Goal: Task Accomplishment & Management: Manage account settings

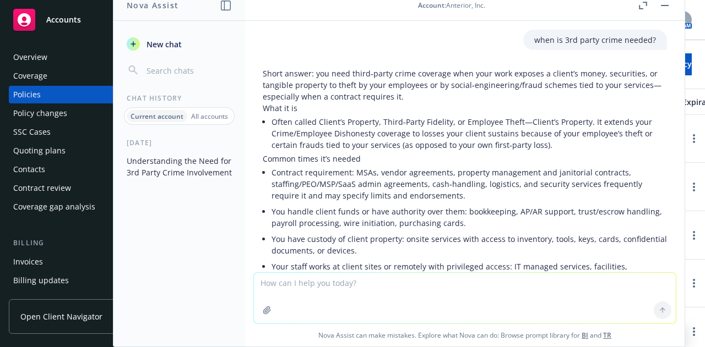
click at [665, 4] on button "button" at bounding box center [664, 5] width 13 height 13
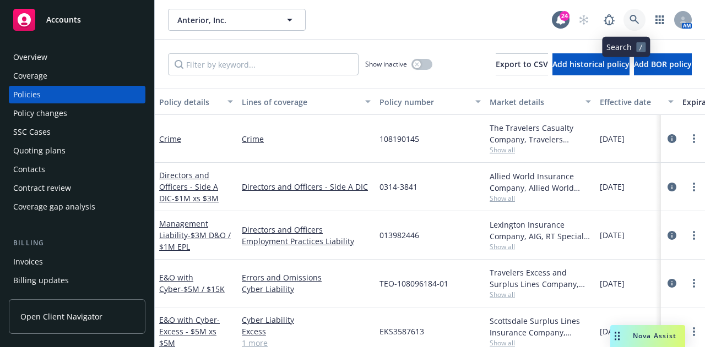
click at [629, 20] on icon at bounding box center [634, 20] width 10 height 10
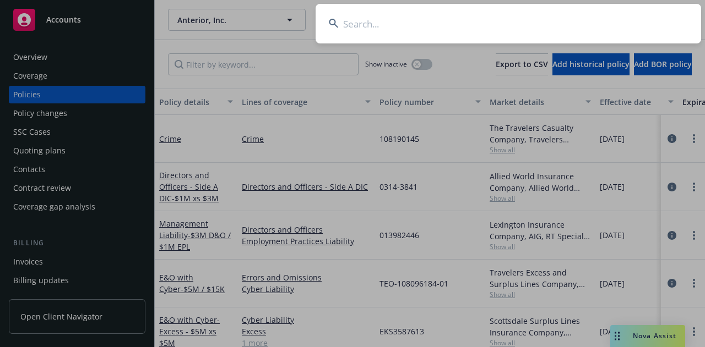
type input "y"
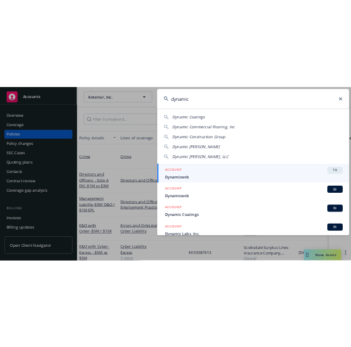
scroll to position [52, 0]
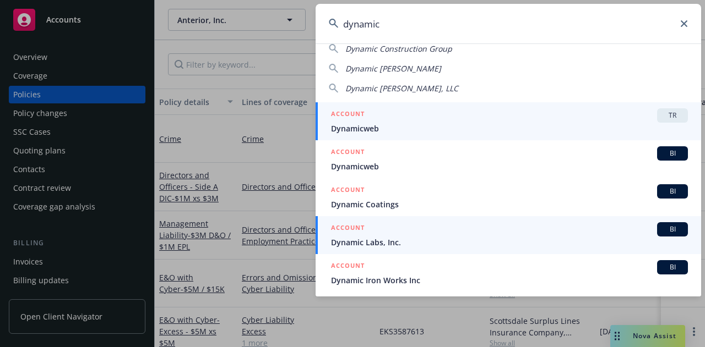
type input "dynamic"
click at [437, 240] on span "Dynamic Labs, Inc." at bounding box center [509, 243] width 357 height 12
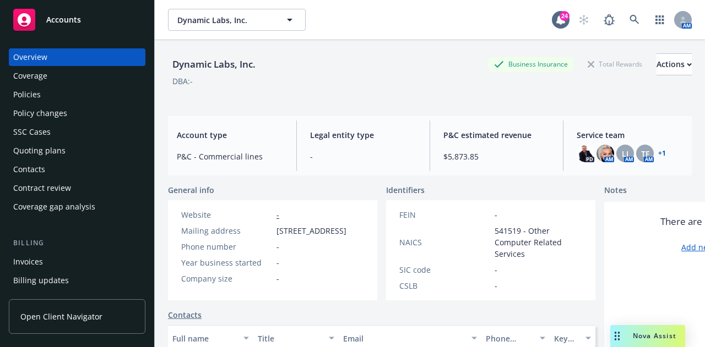
click at [69, 103] on div "Policies" at bounding box center [77, 95] width 128 height 18
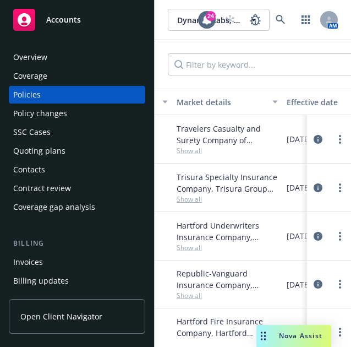
scroll to position [0, 314]
click at [193, 244] on span "Show all" at bounding box center [226, 247] width 101 height 9
click at [249, 83] on div "Show inactive Export to CSV Add historical policy Add BOR policy" at bounding box center [253, 64] width 197 height 48
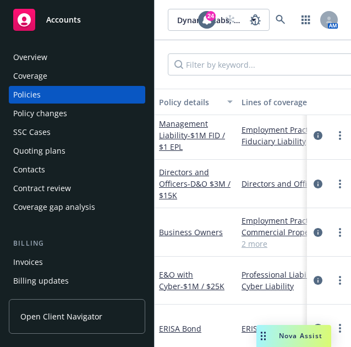
scroll to position [4, 0]
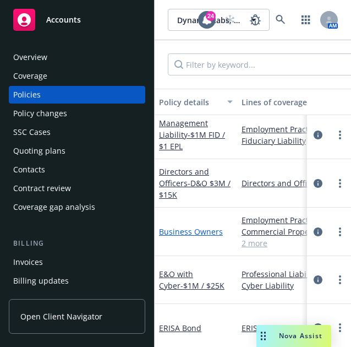
click at [194, 230] on link "Business Owners" at bounding box center [191, 231] width 64 height 10
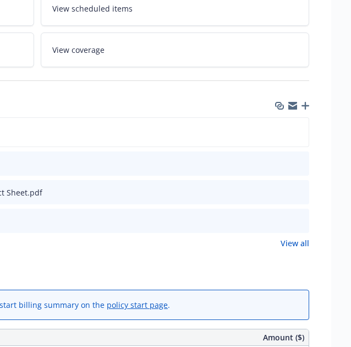
scroll to position [233, 262]
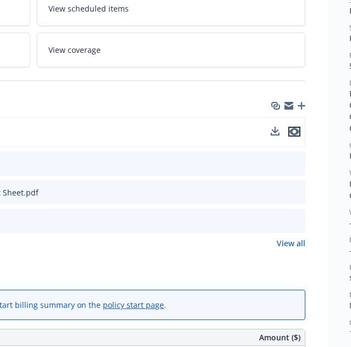
click at [295, 131] on icon "preview file" at bounding box center [295, 132] width 10 height 8
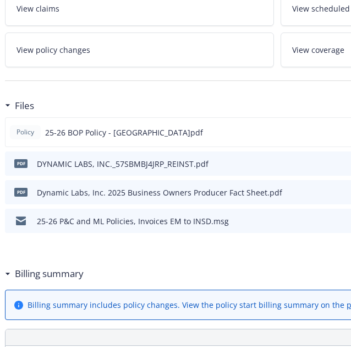
scroll to position [233, 0]
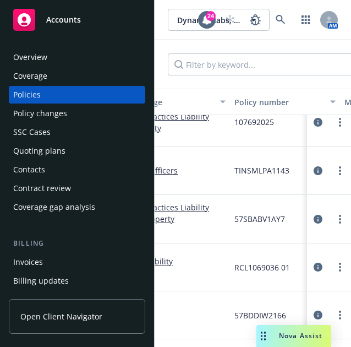
scroll to position [24, 0]
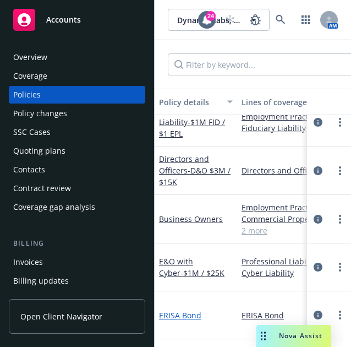
click at [188, 310] on link "ERISA Bond" at bounding box center [180, 315] width 42 height 10
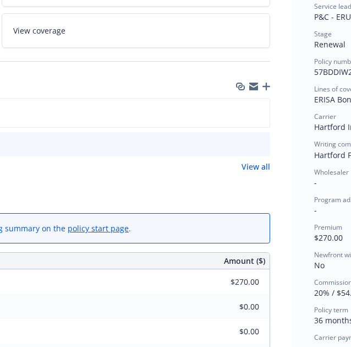
scroll to position [227, 297]
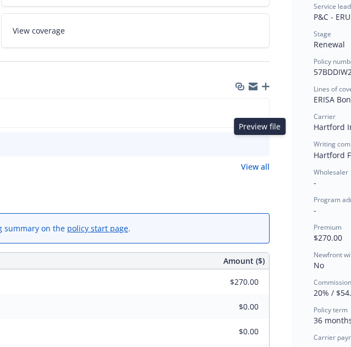
click at [258, 144] on icon "preview file" at bounding box center [259, 144] width 10 height 8
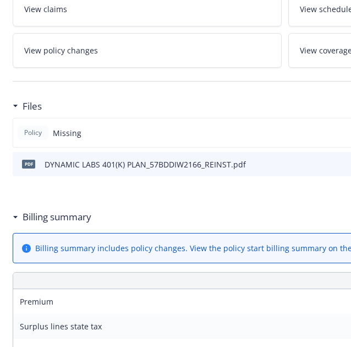
scroll to position [0, 15]
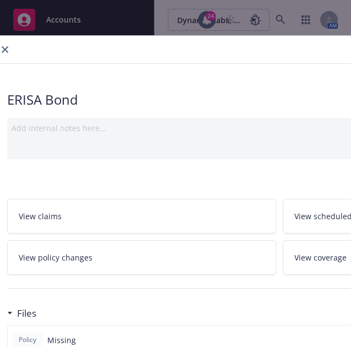
click at [4, 50] on icon "close" at bounding box center [5, 49] width 7 height 7
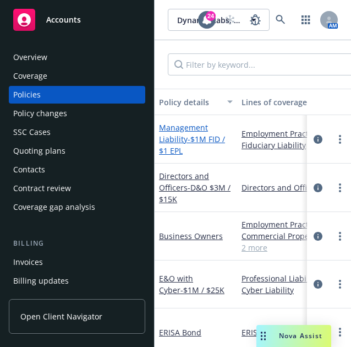
click at [183, 138] on link "Management Liability - $1M FID / $1 EPL" at bounding box center [192, 139] width 66 height 34
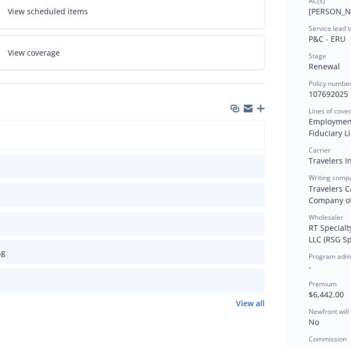
scroll to position [205, 303]
click at [255, 133] on icon "preview file" at bounding box center [253, 135] width 10 height 8
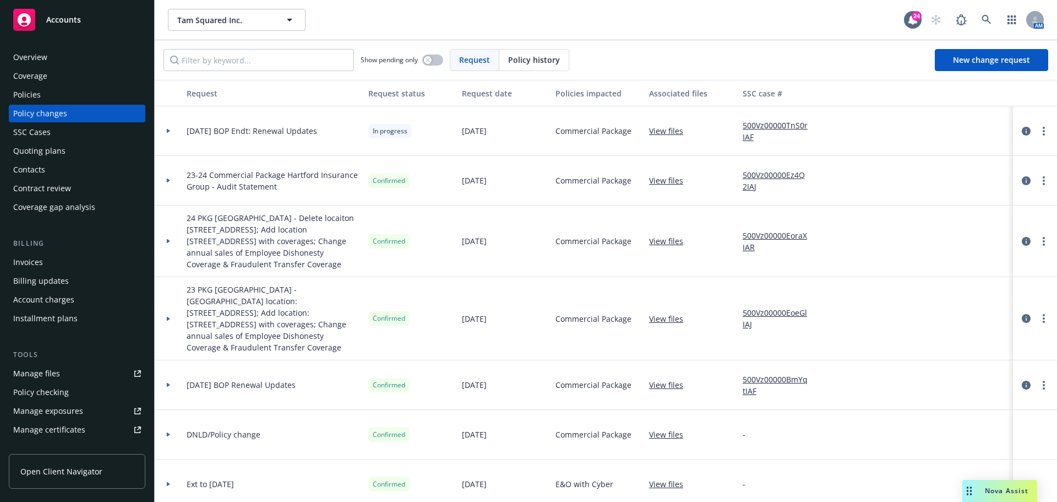
click at [171, 240] on div at bounding box center [168, 241] width 19 height 4
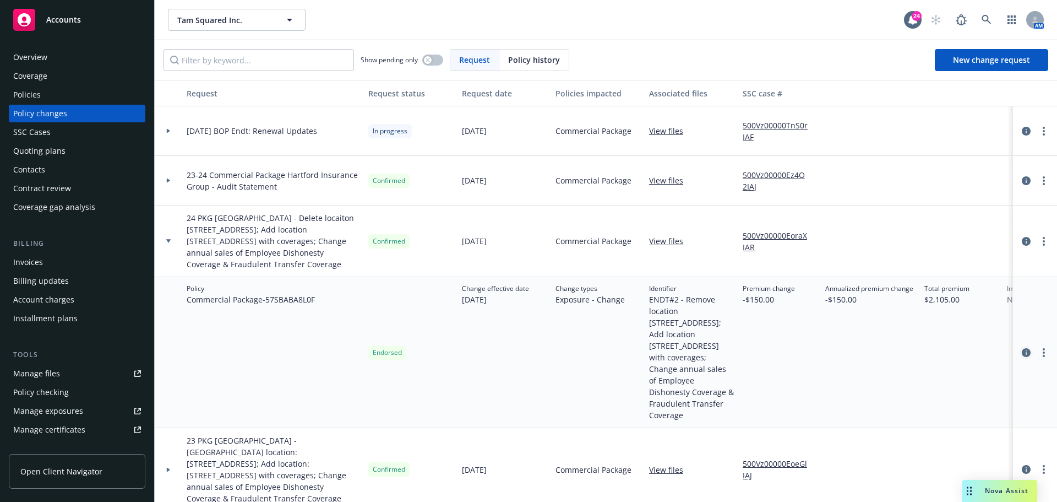
click at [1022, 348] on icon "circleInformation" at bounding box center [1026, 352] width 9 height 9
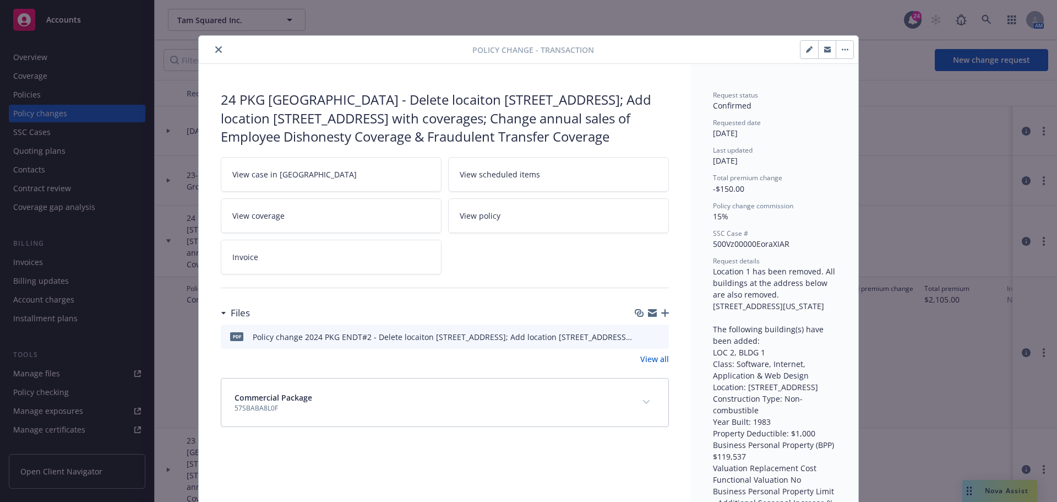
scroll to position [33, 0]
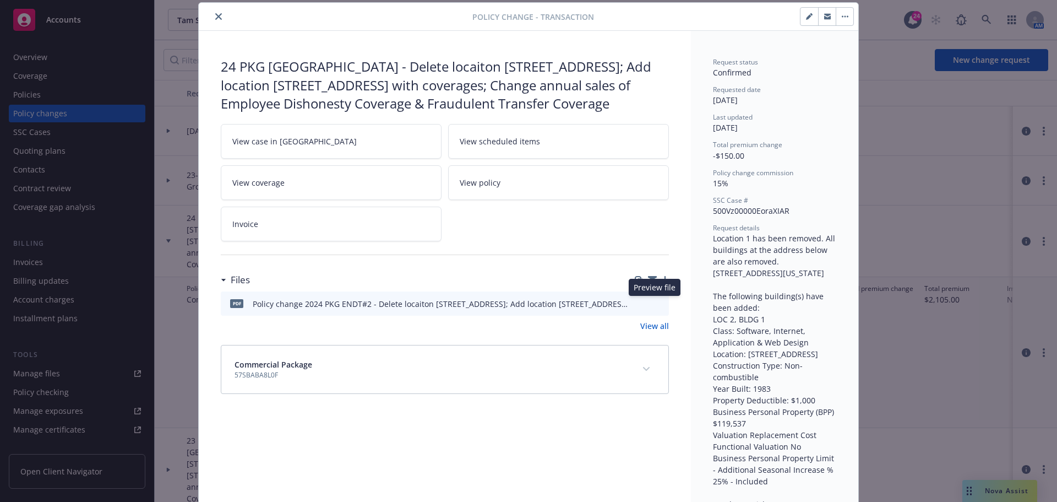
click at [654, 301] on icon "preview file" at bounding box center [659, 303] width 10 height 8
click at [218, 19] on button "close" at bounding box center [218, 16] width 13 height 13
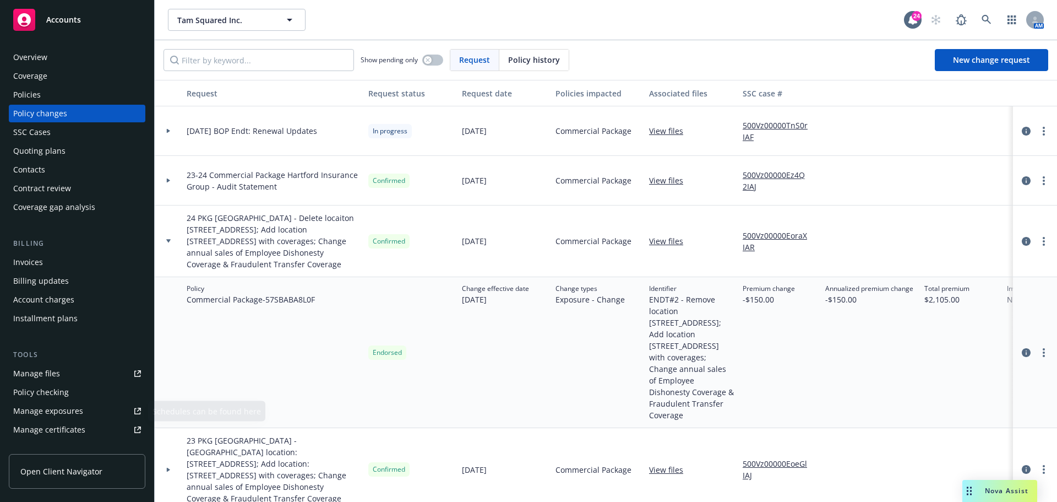
click at [86, 379] on link "Manage files" at bounding box center [77, 374] width 137 height 18
click at [1022, 348] on icon "circleInformation" at bounding box center [1026, 352] width 9 height 9
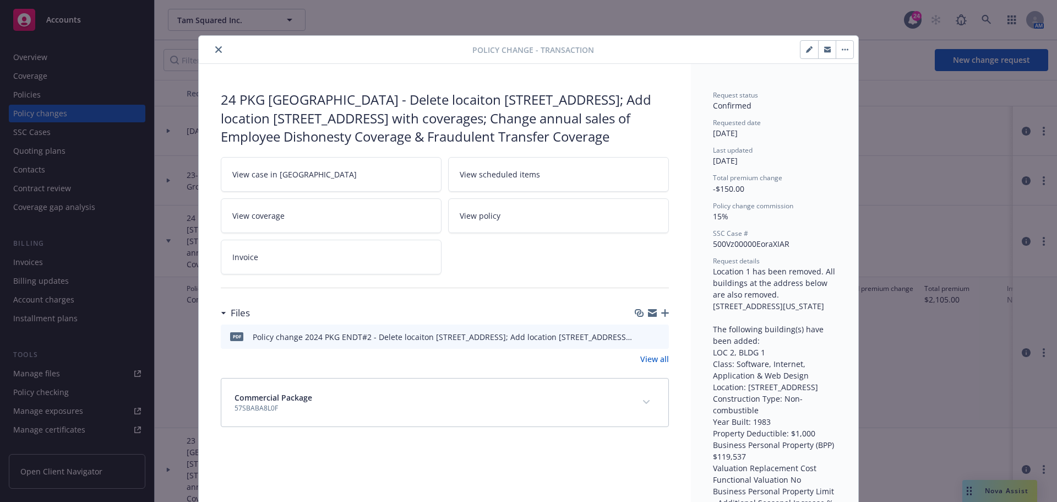
scroll to position [33, 0]
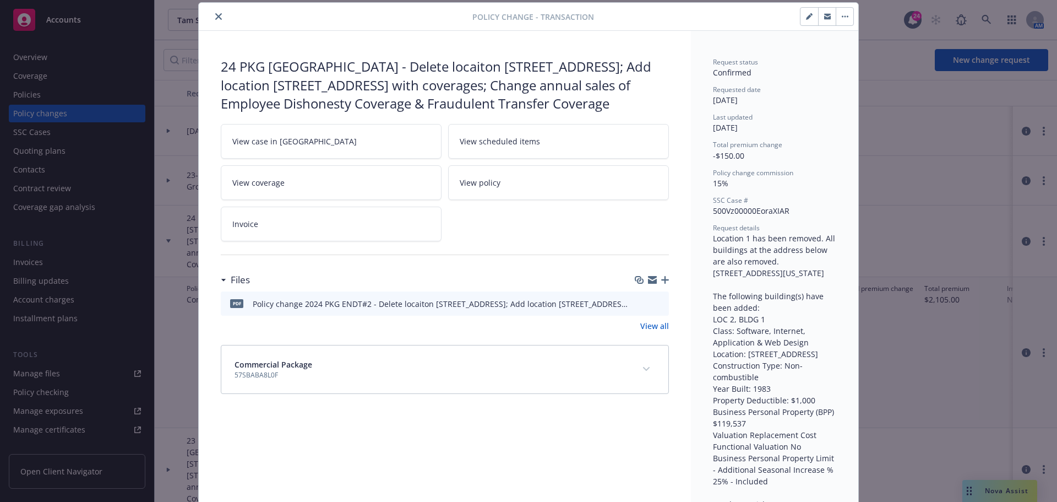
click at [656, 301] on icon "preview file" at bounding box center [659, 303] width 10 height 8
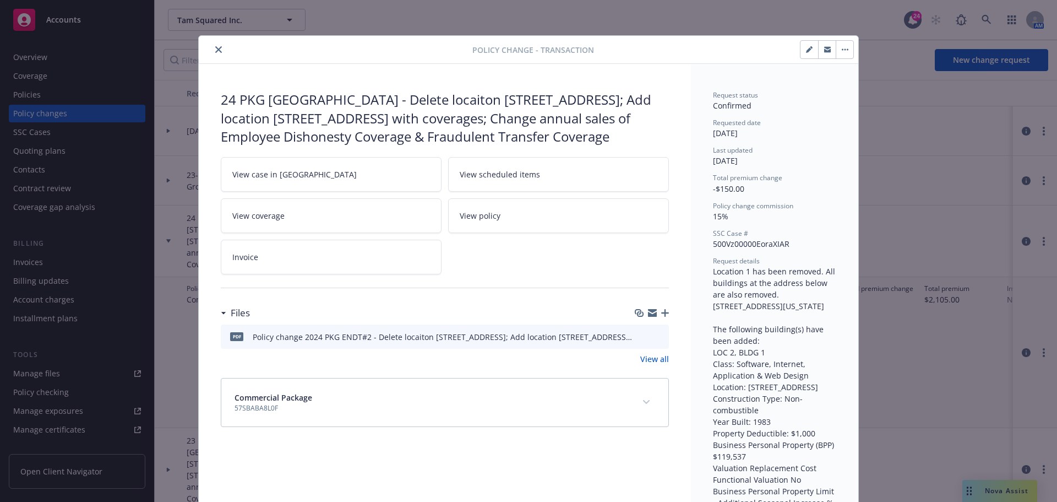
click at [218, 47] on icon "close" at bounding box center [218, 49] width 7 height 7
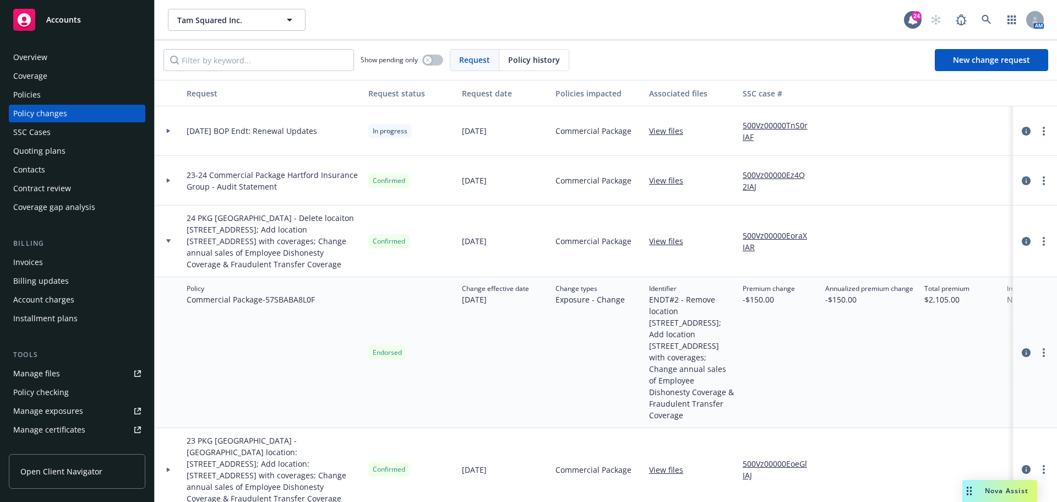
click at [169, 240] on icon at bounding box center [168, 240] width 4 height 3
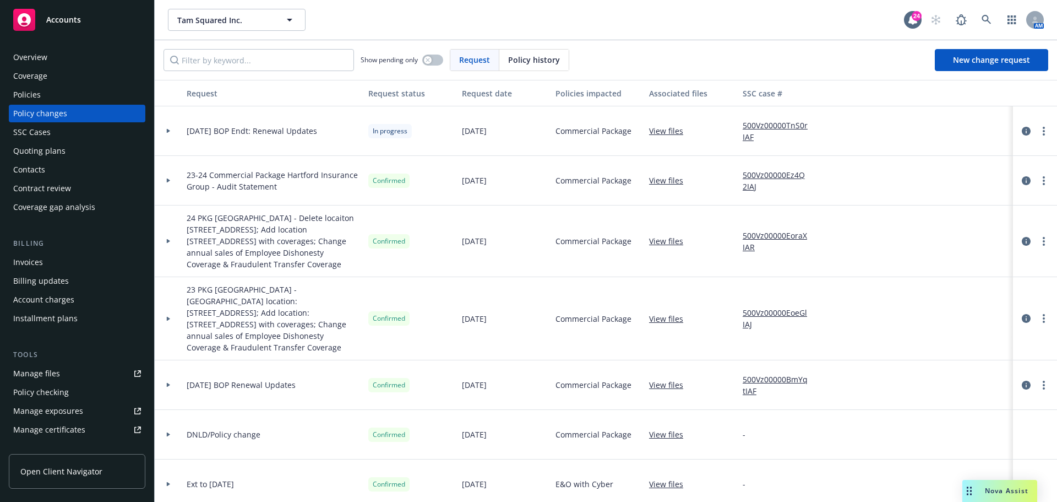
click at [165, 180] on div at bounding box center [168, 180] width 19 height 4
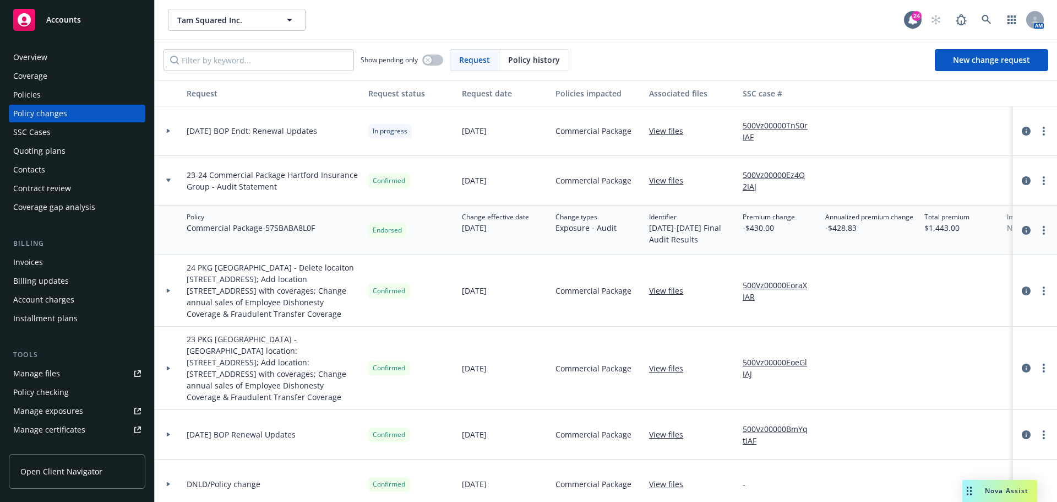
click at [165, 180] on div at bounding box center [168, 180] width 19 height 4
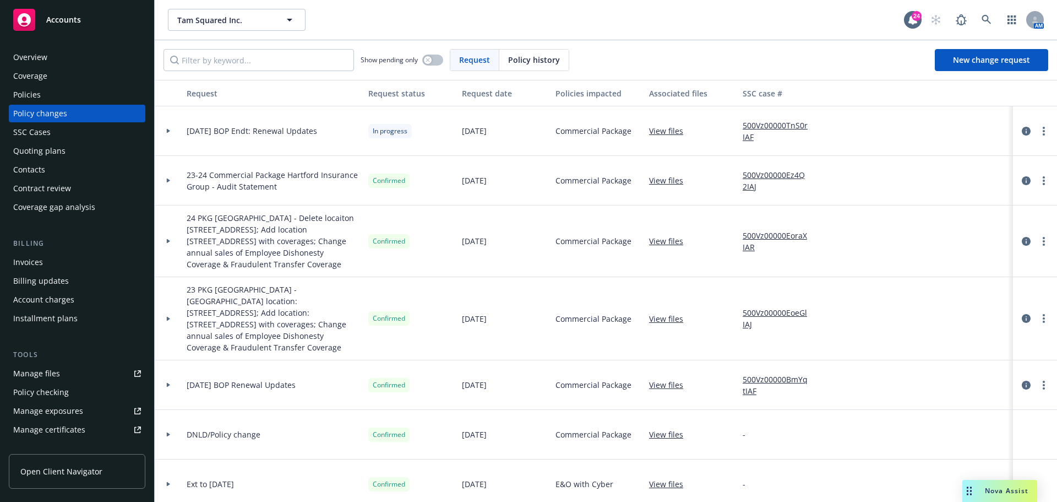
click at [169, 317] on icon at bounding box center [168, 319] width 4 height 4
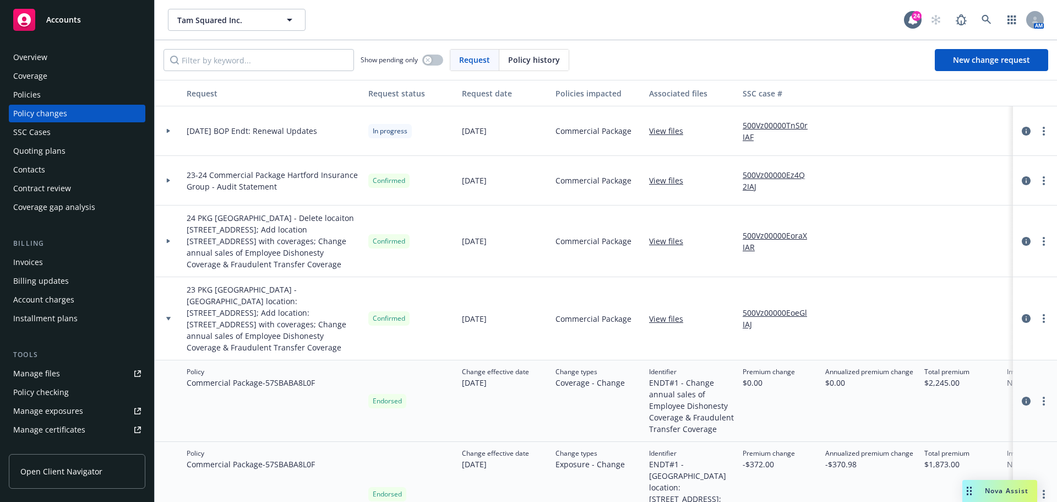
scroll to position [55, 0]
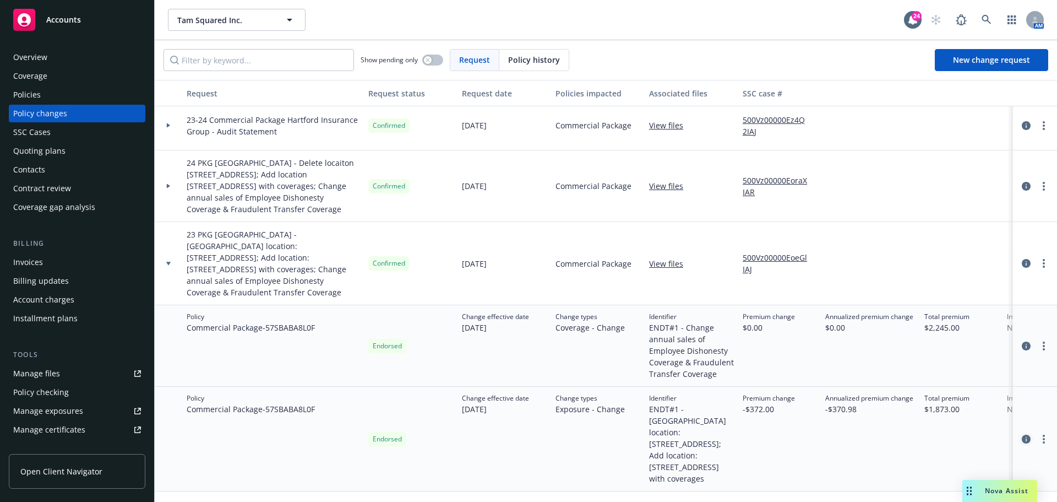
click at [1022, 434] on icon "circleInformation" at bounding box center [1026, 438] width 9 height 9
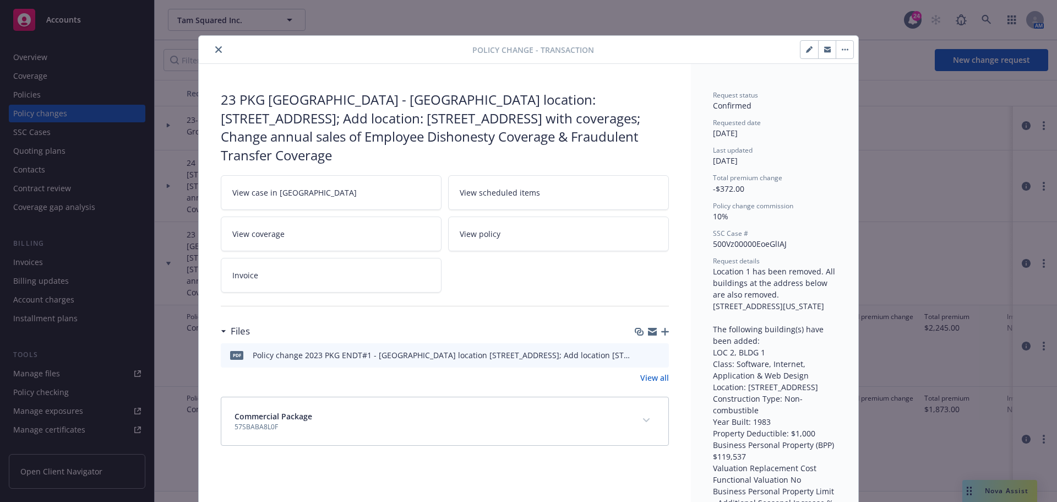
scroll to position [33, 0]
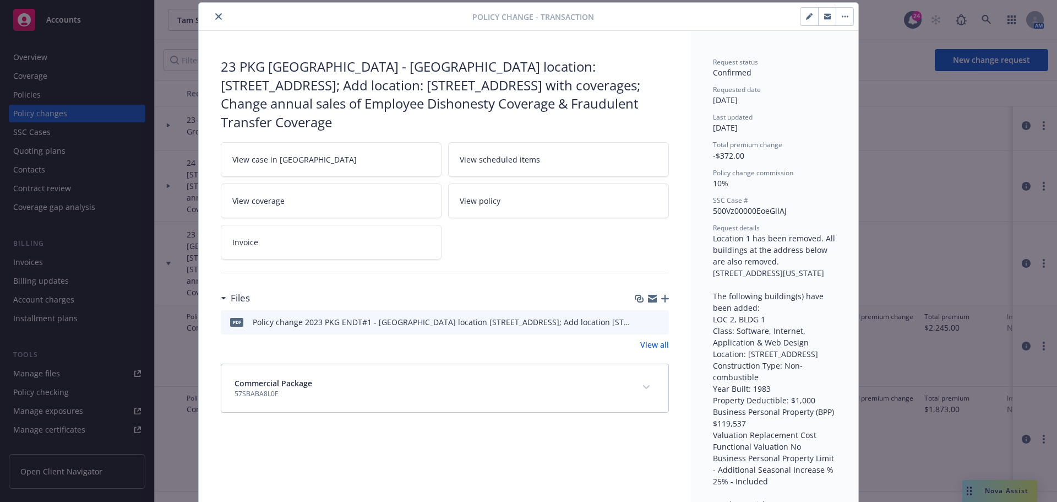
click at [664, 295] on icon "button" at bounding box center [665, 299] width 8 height 8
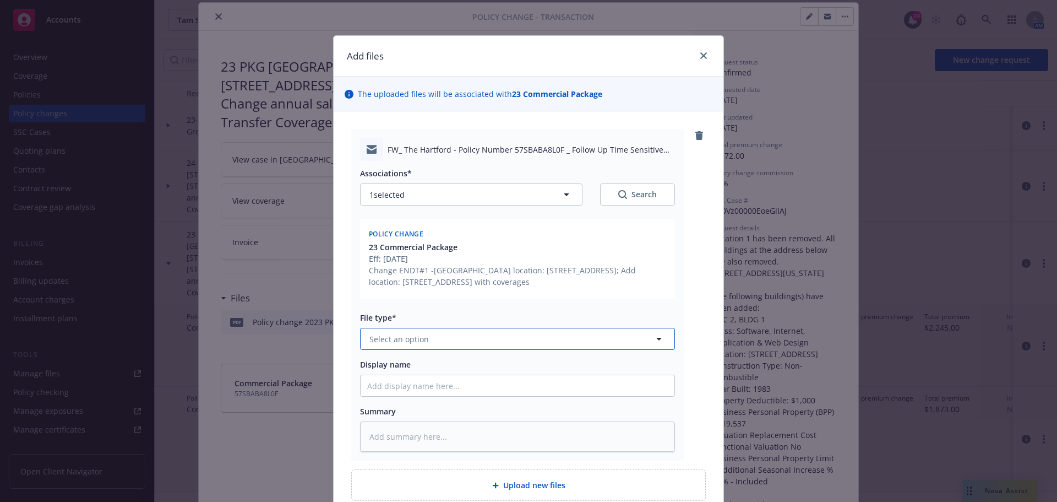
click at [450, 341] on button "Select an option" at bounding box center [517, 339] width 315 height 22
type input "change"
click at [521, 367] on div "Change request" at bounding box center [511, 369] width 301 height 16
click at [518, 381] on input "Display name" at bounding box center [518, 385] width 314 height 21
type textarea "x"
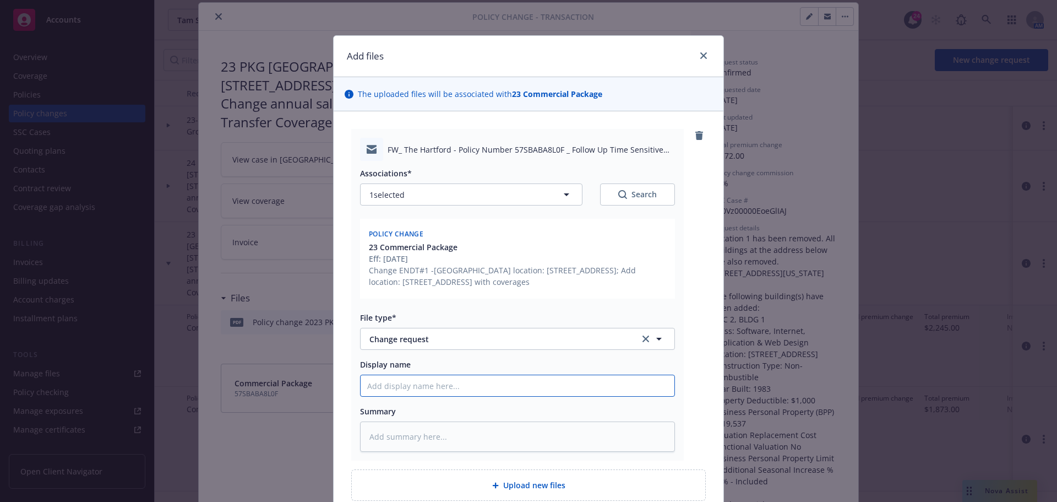
type input "2"
type textarea "x"
type input "23"
type textarea "x"
type input "23-"
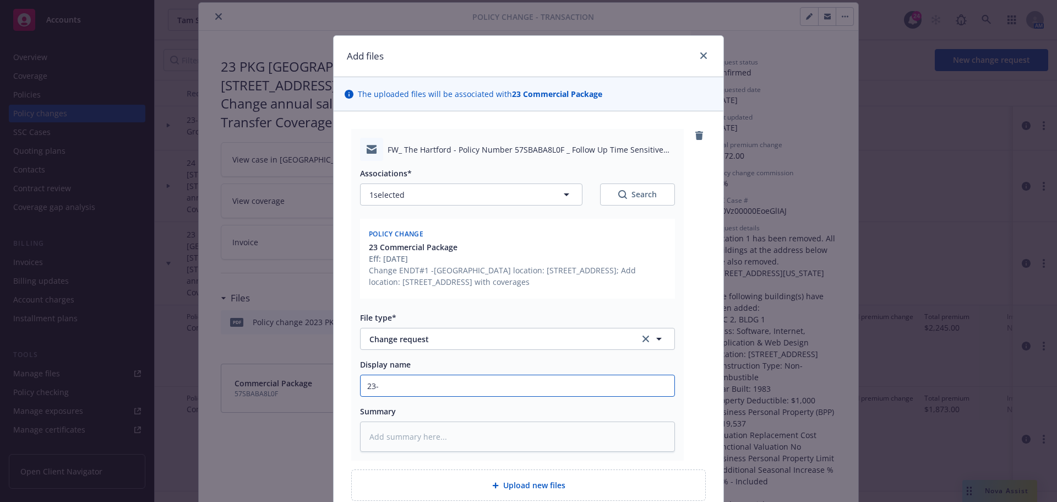
type textarea "x"
type input "23-*"
type textarea "x"
type input "23-*2"
type textarea "x"
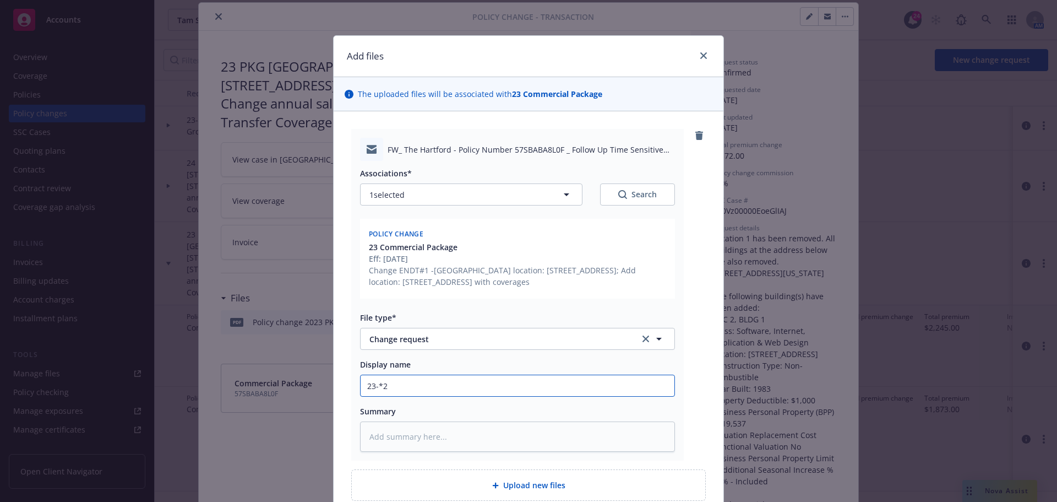
type input "23-*"
type textarea "x"
type input "23-"
type textarea "x"
type input "23"
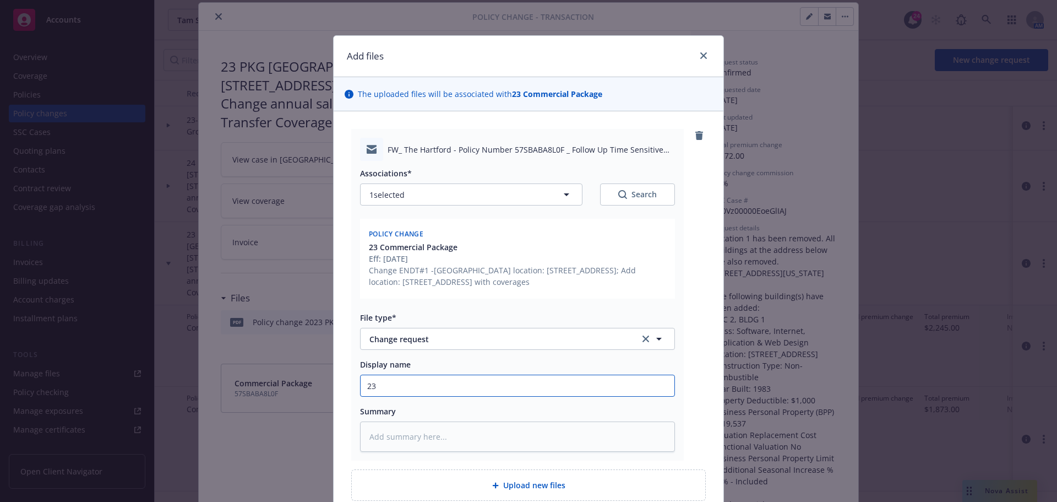
type textarea "x"
type input "2"
type textarea "x"
type input "1"
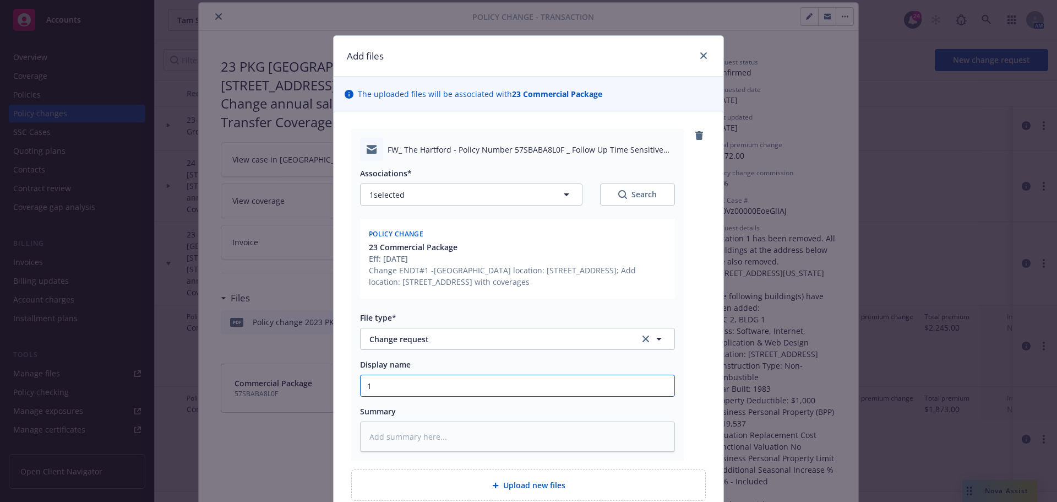
type textarea "x"
type input "10"
type textarea "x"
type input "10-"
type textarea "x"
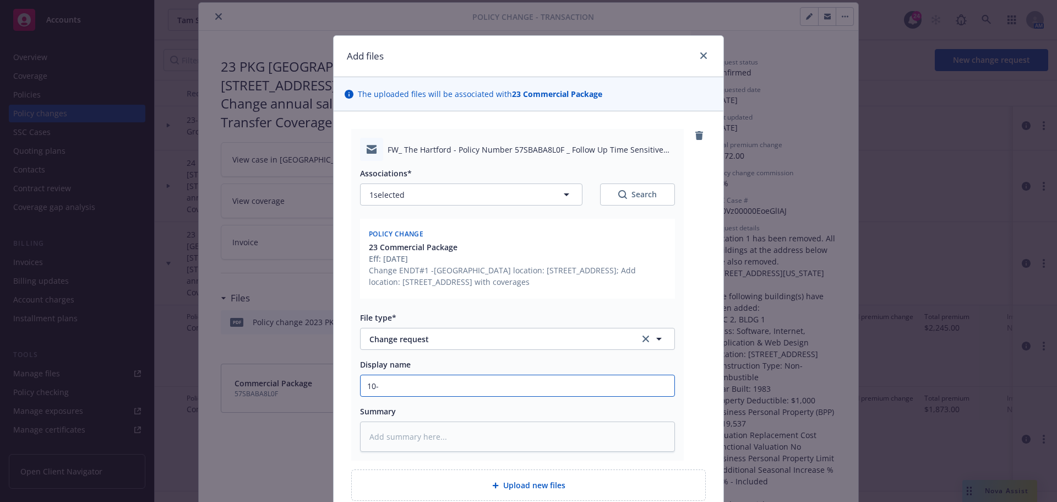
type input "10-2"
type textarea "x"
type input "10-21"
type textarea "x"
type input "10-215"
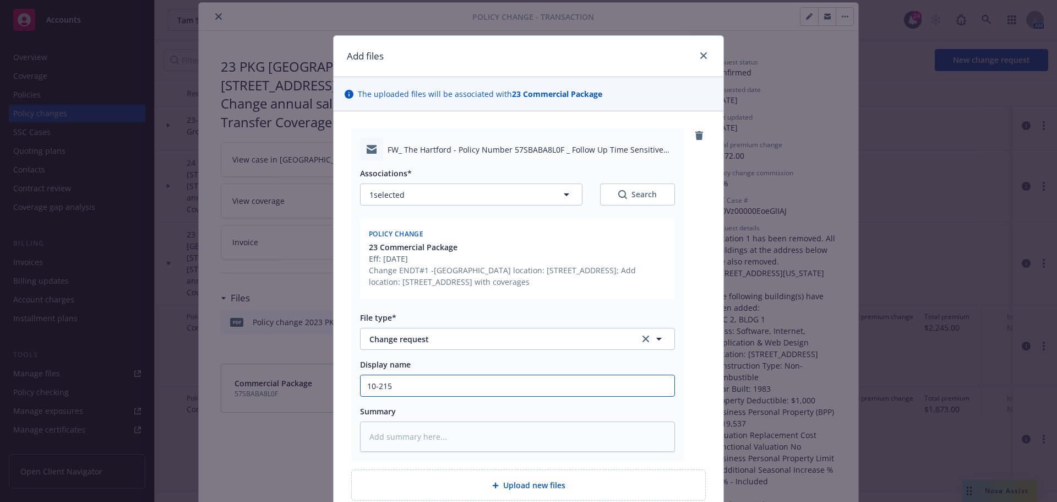
type textarea "x"
type input "10-215-"
type textarea "x"
type input "10-215-2"
type textarea "x"
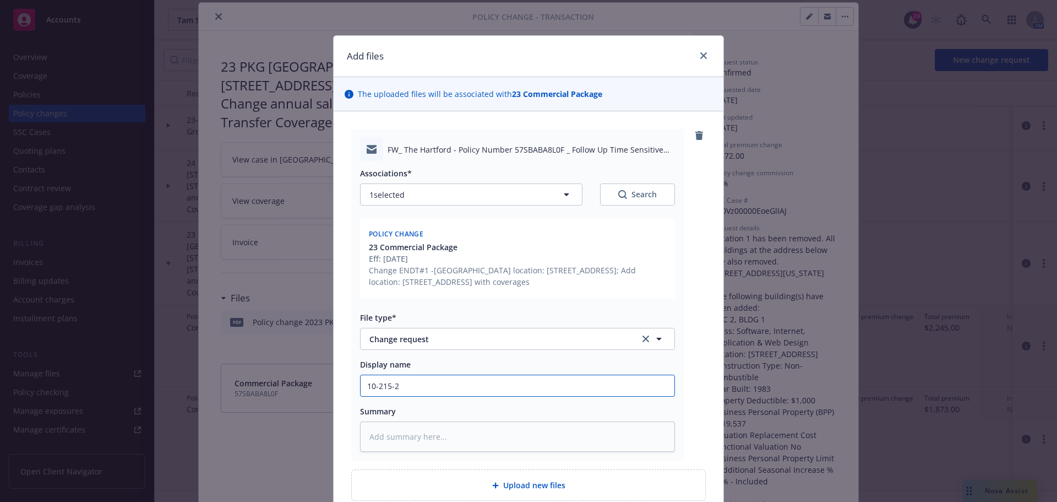
type input "[PHONE_NUMBER]"
type textarea "x"
type input "10-215-2"
type textarea "x"
type input "10-215-"
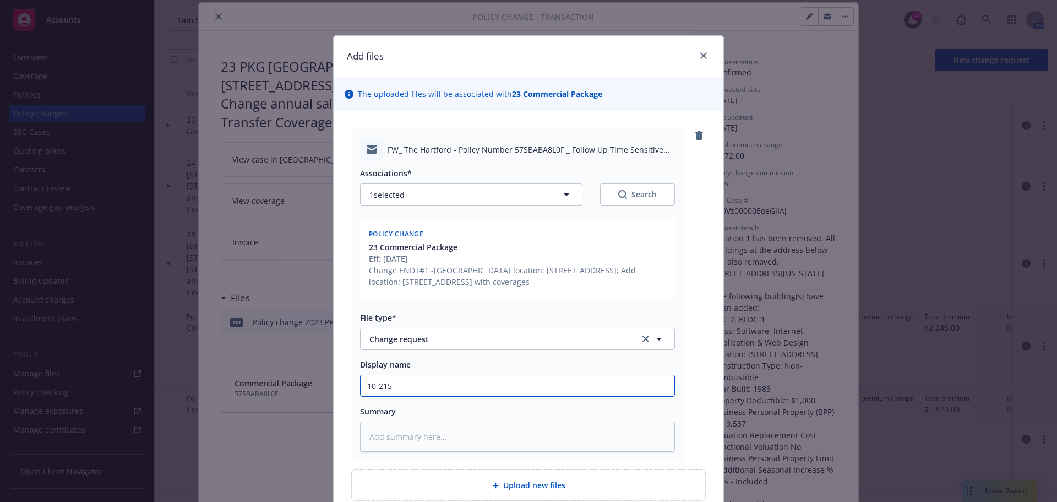
type textarea "x"
type input "10-215"
type textarea "x"
type input "10-21"
type textarea "x"
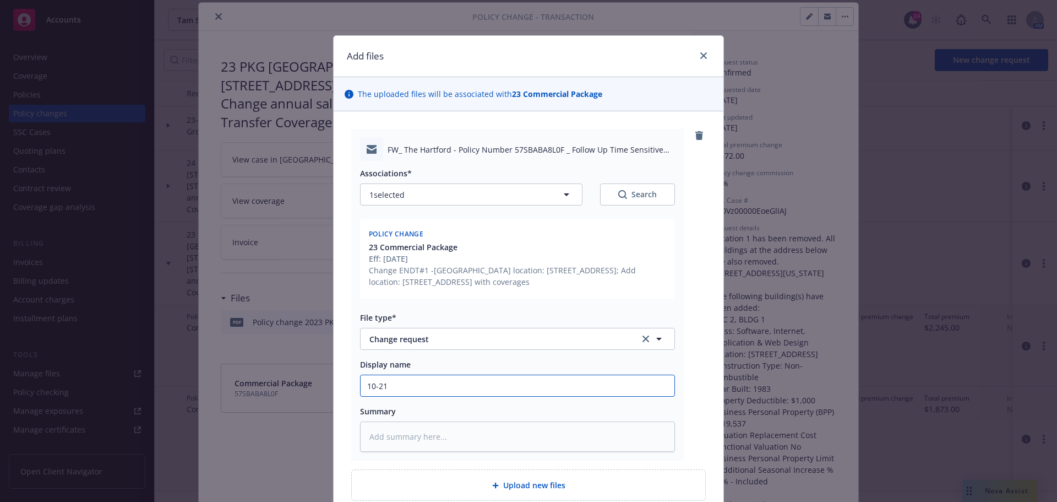
type input "10-2"
type textarea "x"
type input "10-"
type textarea "x"
type input "10-1"
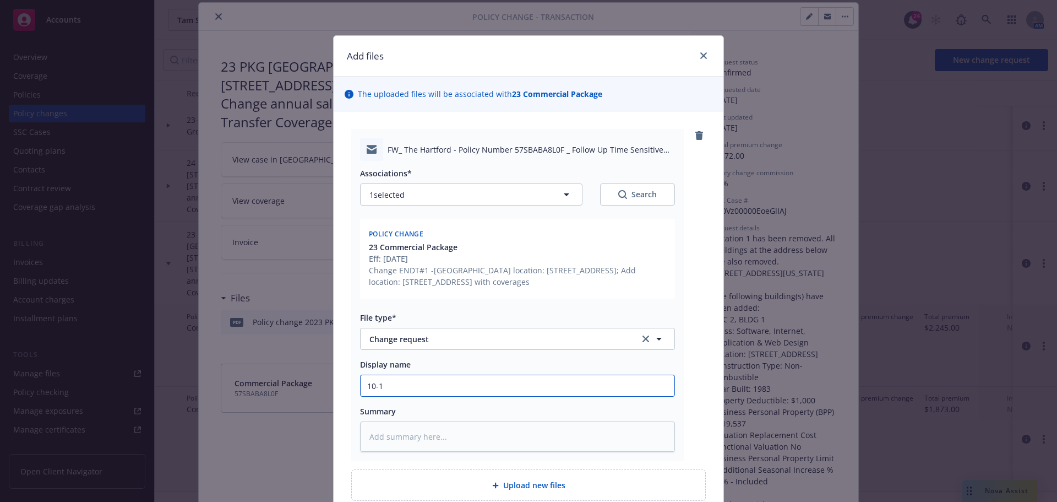
type textarea "x"
type input "10-15"
type textarea "x"
type input "10-15-"
type textarea "x"
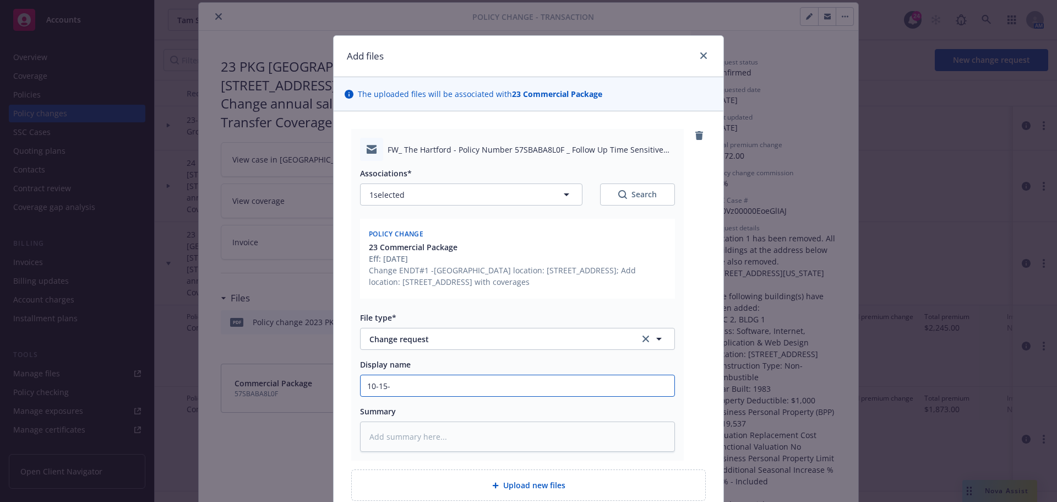
type input "10-15-2"
type textarea "x"
type input "[DATE]"
type textarea "x"
type input "[DATE]"
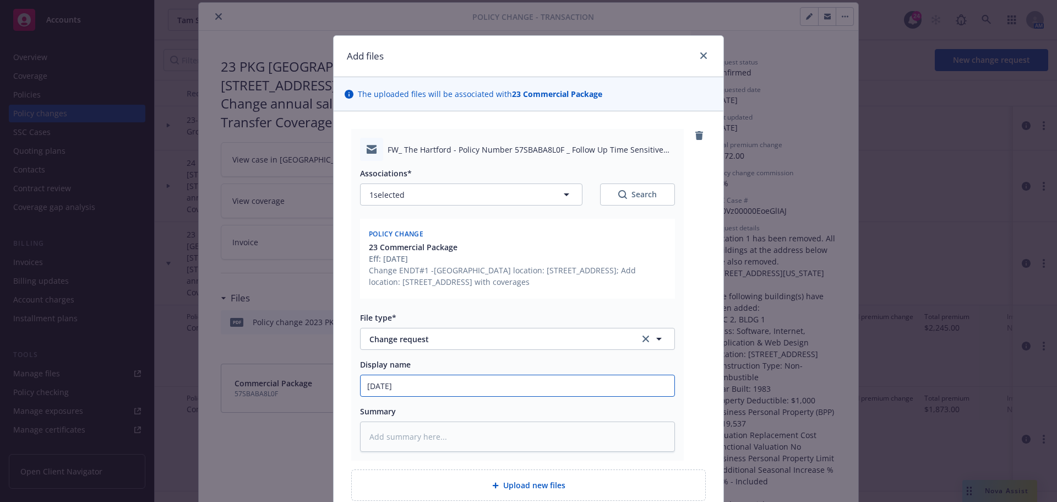
type textarea "x"
type input "[DATE] B"
type textarea "x"
type input "[DATE] BO"
type textarea "x"
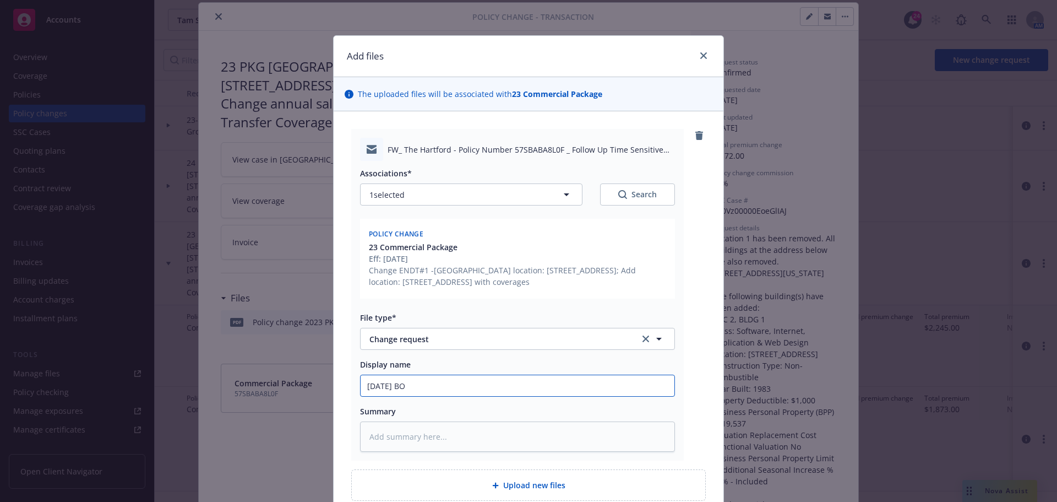
type input "[DATE] BOP"
type textarea "x"
type input "[DATE] BOP"
type textarea "x"
type input "[DATE] BOP E"
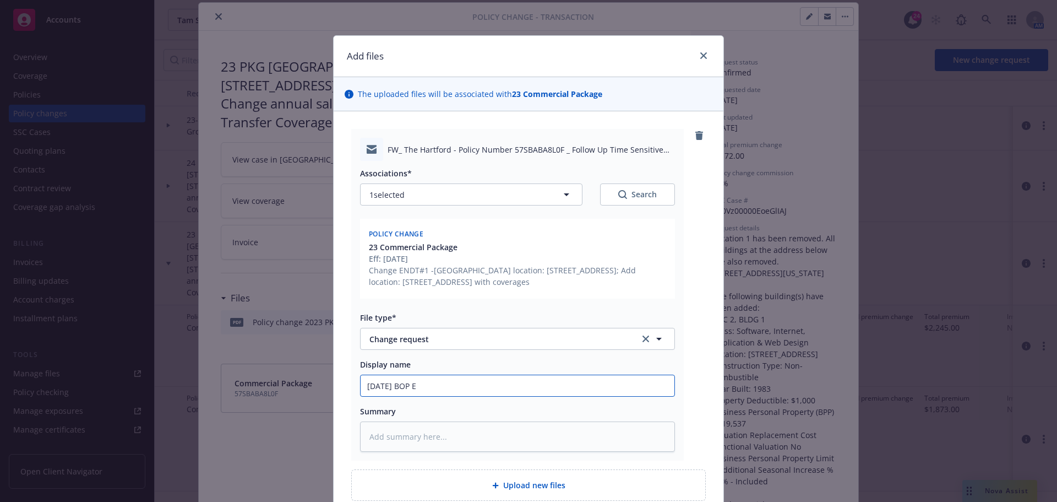
type textarea "x"
type input "[DATE] BOP"
type textarea "x"
type input "[DATE] BOP E"
type textarea "x"
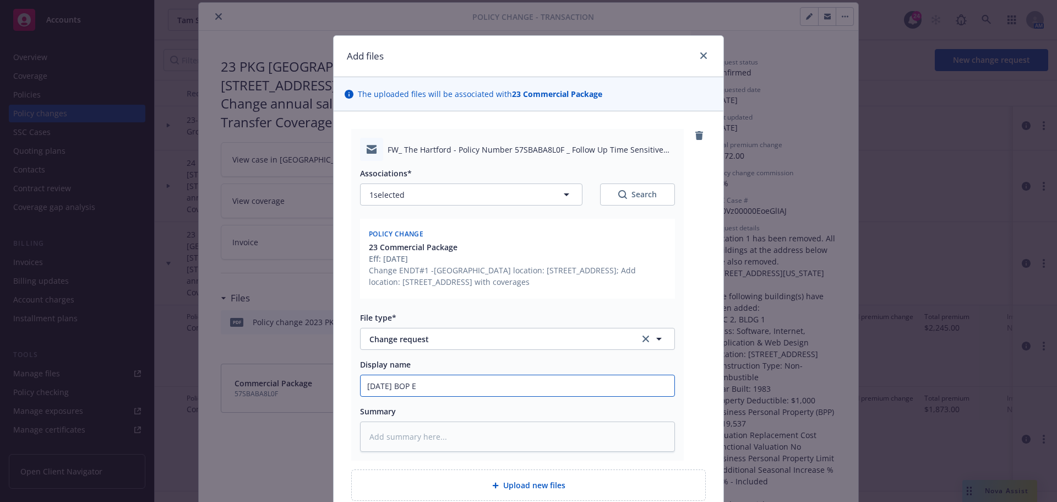
type input "[DATE] BOP En"
type textarea "x"
type input "[DATE] BOP End"
type textarea "x"
type input "[DATE] BOP Endt"
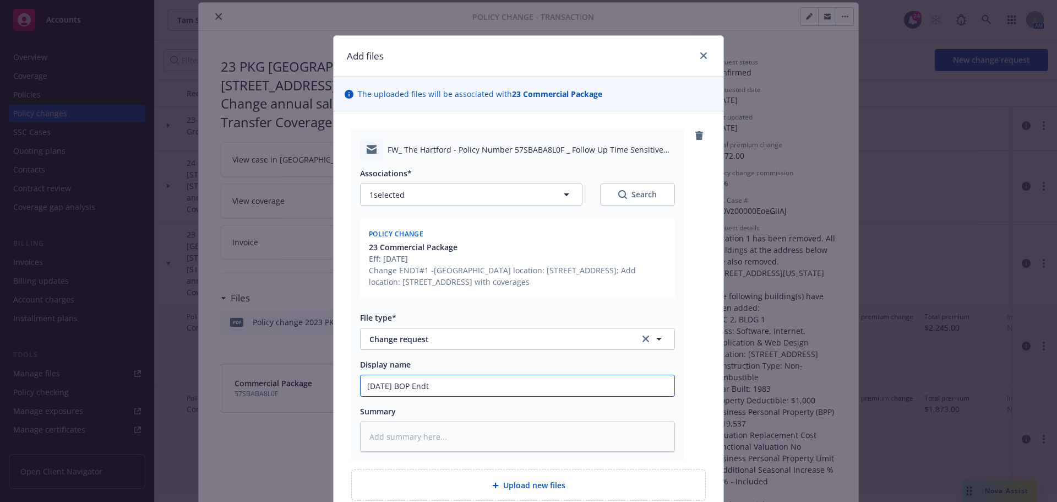
type textarea "x"
type input "[DATE] BOP Endt"
type textarea "x"
type input "[DATE] BOP Endt"
type textarea "x"
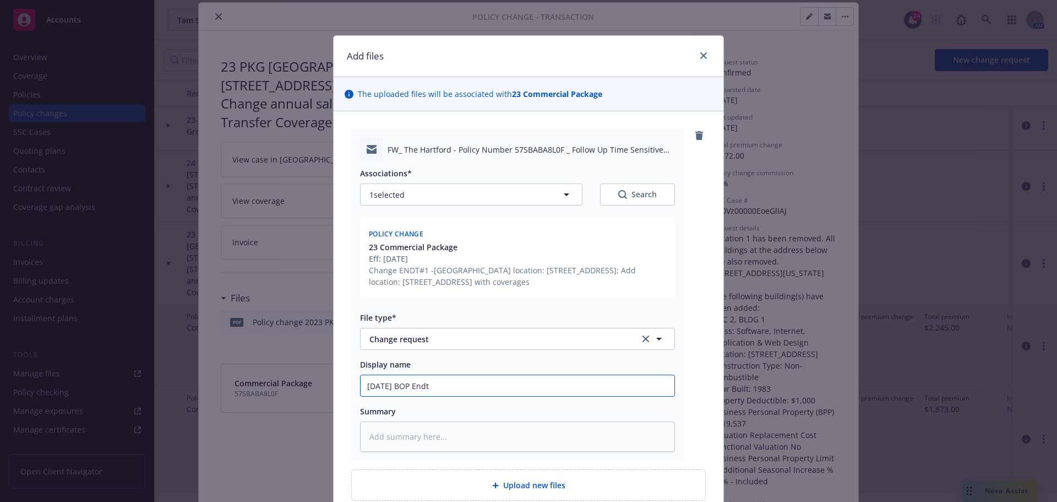
type input "[DATE] BOP Endt"
drag, startPoint x: 395, startPoint y: 268, endPoint x: 510, endPoint y: 282, distance: 116.0
click at [510, 282] on div "Change ENDT#1 -[GEOGRAPHIC_DATA] location: [STREET_ADDRESS]; Add location: [STR…" at bounding box center [519, 275] width 300 height 23
copy div "ENDT#1 -[GEOGRAPHIC_DATA] location: [STREET_ADDRESS]; Add location: [STREET_ADD…"
click at [449, 387] on input "[DATE] BOP Endt" at bounding box center [518, 385] width 314 height 21
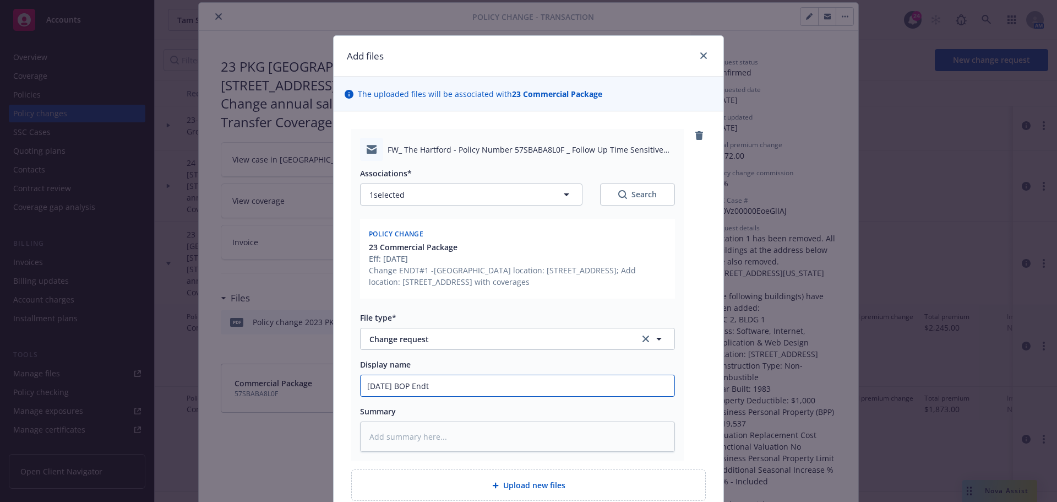
drag, startPoint x: 409, startPoint y: 388, endPoint x: 223, endPoint y: 366, distance: 186.8
click at [224, 366] on div "Add files The uploaded files will be associated with 23 Commercial Package FW_ …" at bounding box center [528, 251] width 1057 height 502
paste input "ENDT#1 -[GEOGRAPHIC_DATA] location: [STREET_ADDRESS]; Add location: [STREET_ADD…"
type textarea "x"
type input "ENDT#1 -[GEOGRAPHIC_DATA] location: [STREET_ADDRESS]; Add location: [STREET_ADD…"
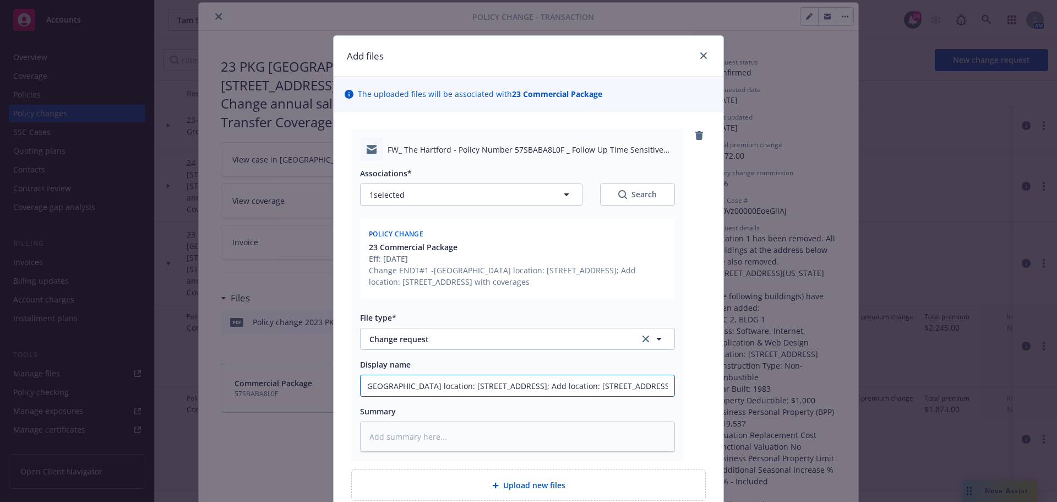
scroll to position [0, 0]
drag, startPoint x: 421, startPoint y: 383, endPoint x: 275, endPoint y: 380, distance: 145.4
click at [271, 380] on div "Add files The uploaded files will be associated with 23 Commercial Package FW_ …" at bounding box center [528, 251] width 1057 height 502
click at [389, 391] on input "ENDT#1 -[GEOGRAPHIC_DATA] location: [STREET_ADDRESS]; Add location: [STREET_ADD…" at bounding box center [518, 385] width 314 height 21
click at [362, 383] on input "ENDT#1 -[GEOGRAPHIC_DATA] location: [STREET_ADDRESS]; Add location: [STREET_ADD…" at bounding box center [518, 385] width 314 height 21
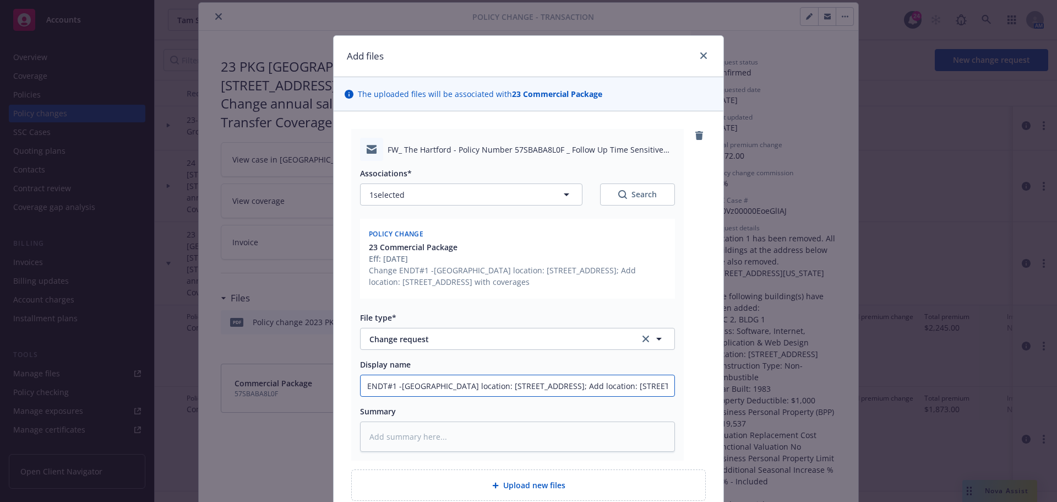
type textarea "x"
type input "EENDT#1 -Delete location: [STREET_ADDRESS]; Add location: [STREET_ADDRESS] with…"
type textarea "x"
type input "EFENDT#1 -Delete location: [STREET_ADDRESS]; Add location: [STREET_ADDRESS] wit…"
type textarea "x"
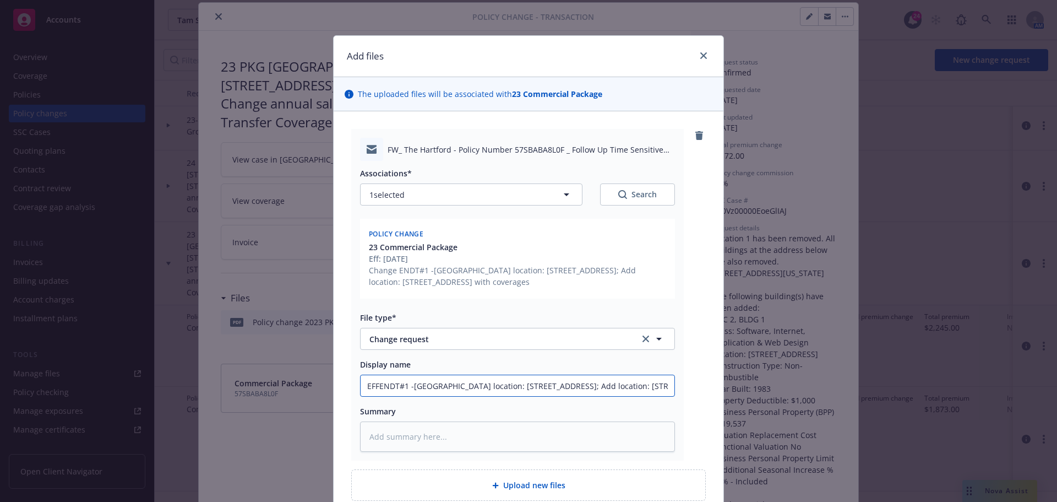
type input "EFF ENDT#1 -[GEOGRAPHIC_DATA] location: [STREET_ADDRESS]; Add location: [STREET…"
type textarea "x"
type input "EFF 1ENDT#1 -[GEOGRAPHIC_DATA] location: [STREET_ADDRESS]; Add location: [STREE…"
type textarea "x"
type input "EFF 10ENDT#1 -Delete location: [STREET_ADDRESS]; Add location: [STREET_ADDRESS]…"
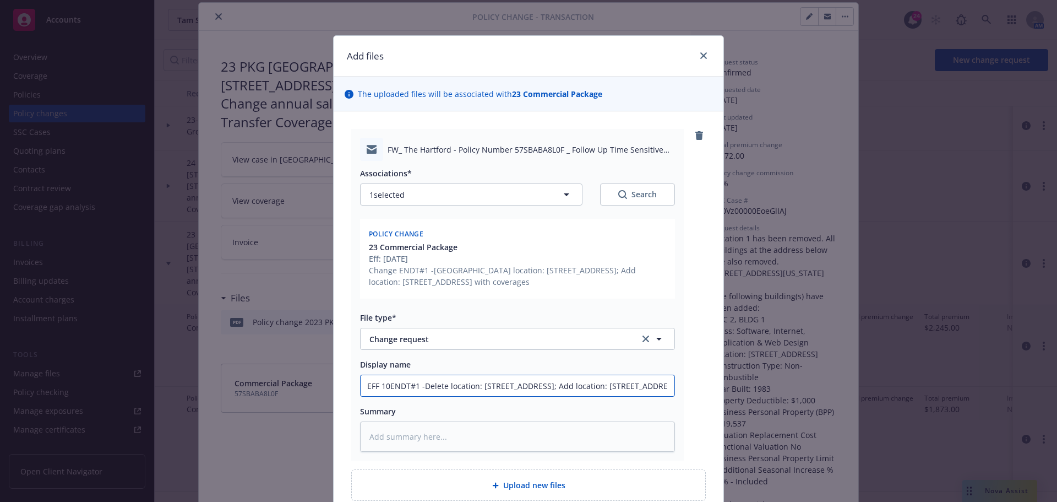
type textarea "x"
type input "EFF 10/ENDT#1 -[GEOGRAPHIC_DATA] location: [STREET_ADDRESS]; Add location: [STR…"
type textarea "x"
type input "EFF 10/1ENDT#1 -[GEOGRAPHIC_DATA] location: [STREET_ADDRESS]; Add location: [ST…"
type textarea "x"
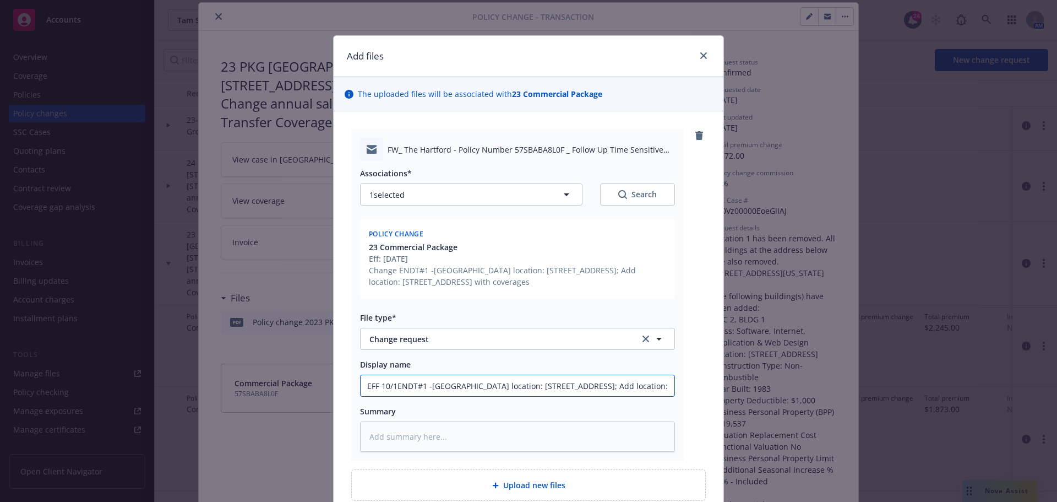
type input "EFF 10/15ENDT#1 -[GEOGRAPHIC_DATA] location: [STREET_ADDRESS]; Add location: [S…"
type textarea "x"
type input "EFF 10/15/ENDT#1 -[GEOGRAPHIC_DATA] location: [STREET_ADDRESS]; Add location: […"
type textarea "x"
type input "EFF 10/15/2ENDT#1 -Delete location: [STREET_ADDRESS]; Add location: [STREET_ADD…"
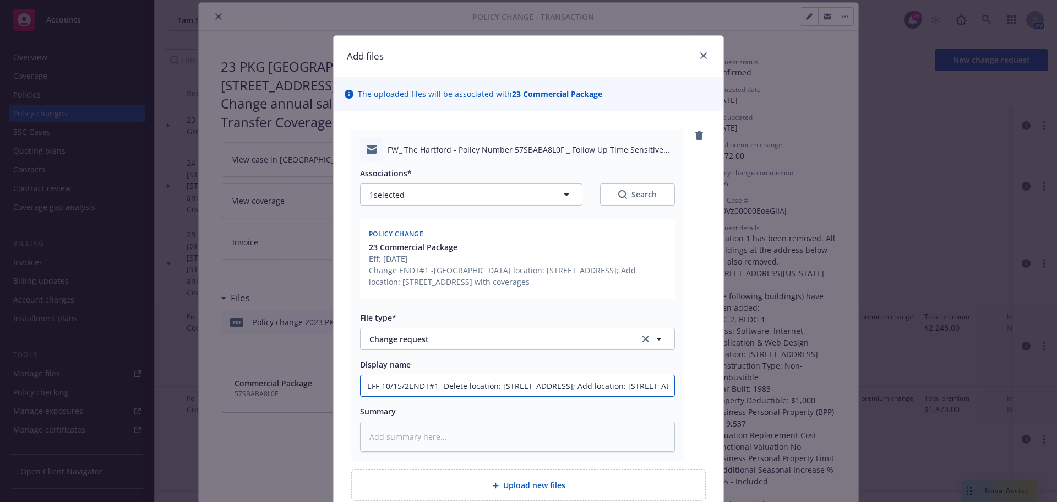
type textarea "x"
type input "EFF 10/15/23ENDT#1 -Delete location: [STREET_ADDRESS]; Add location: [STREET_AD…"
type textarea "x"
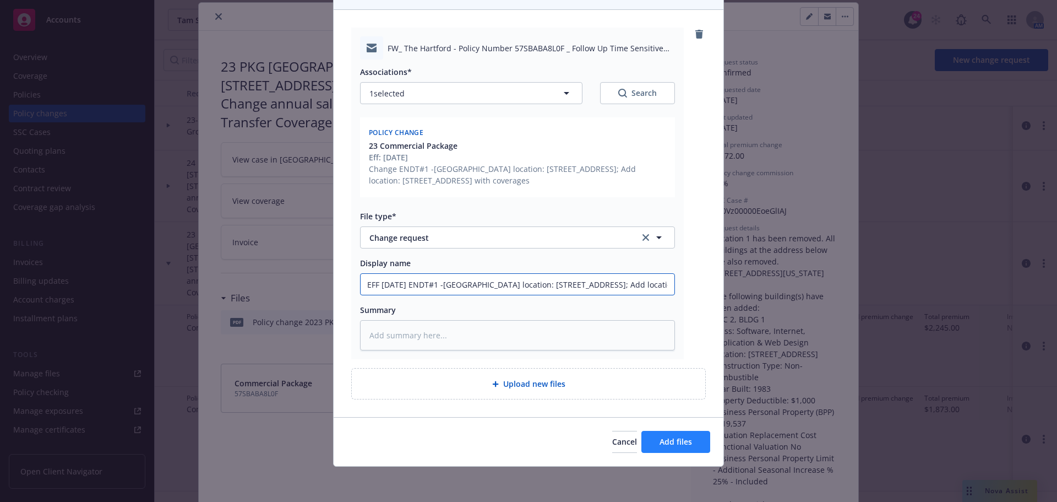
type input "EFF [DATE] ENDT#1 -[GEOGRAPHIC_DATA] location: [STREET_ADDRESS]; Add location: …"
click at [650, 442] on button "Add files" at bounding box center [676, 442] width 69 height 22
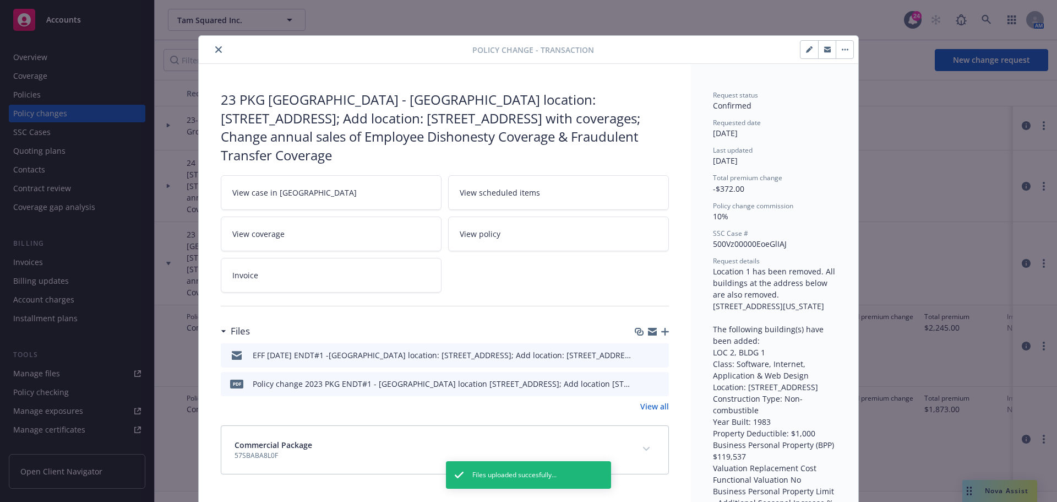
click at [220, 54] on div at bounding box center [337, 49] width 269 height 13
click at [215, 46] on icon "close" at bounding box center [218, 49] width 7 height 7
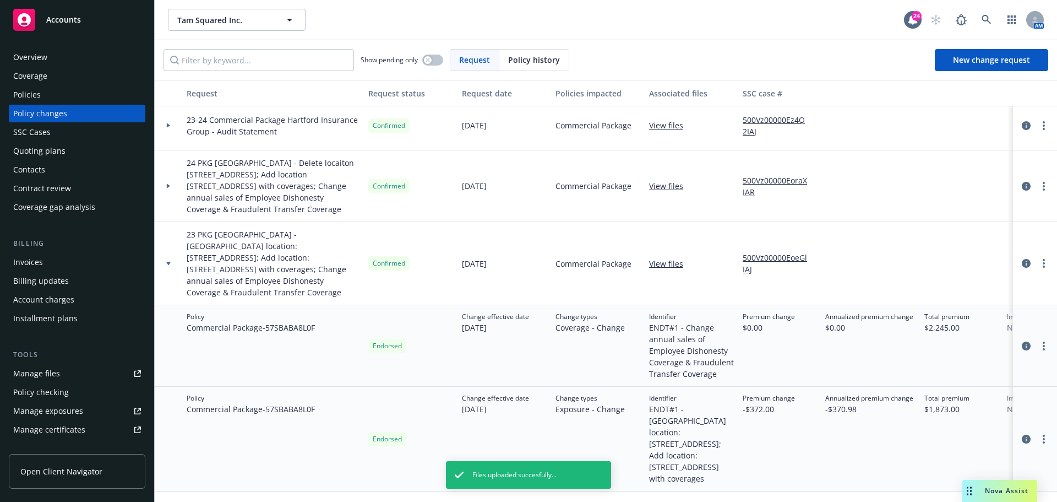
click at [169, 185] on icon at bounding box center [168, 186] width 4 height 4
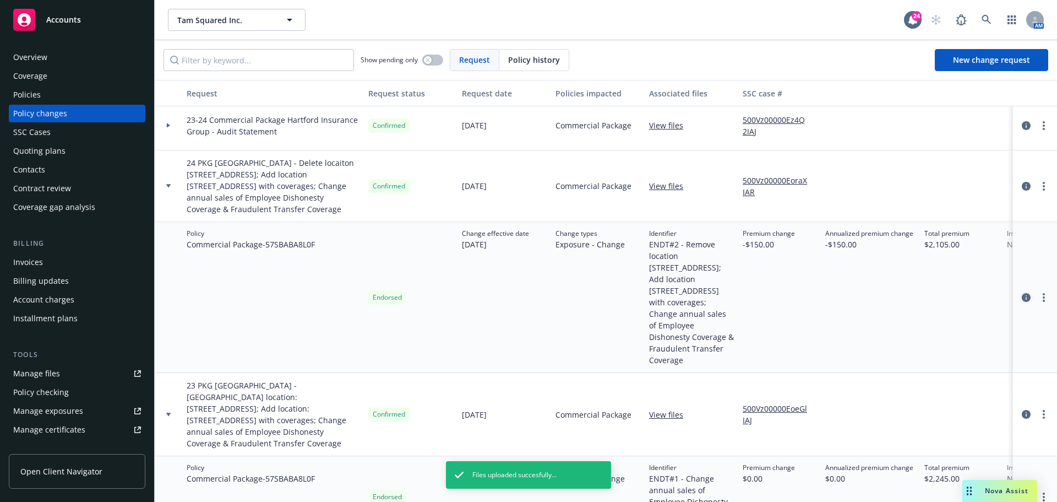
click at [1022, 293] on icon "circleInformation" at bounding box center [1026, 297] width 9 height 9
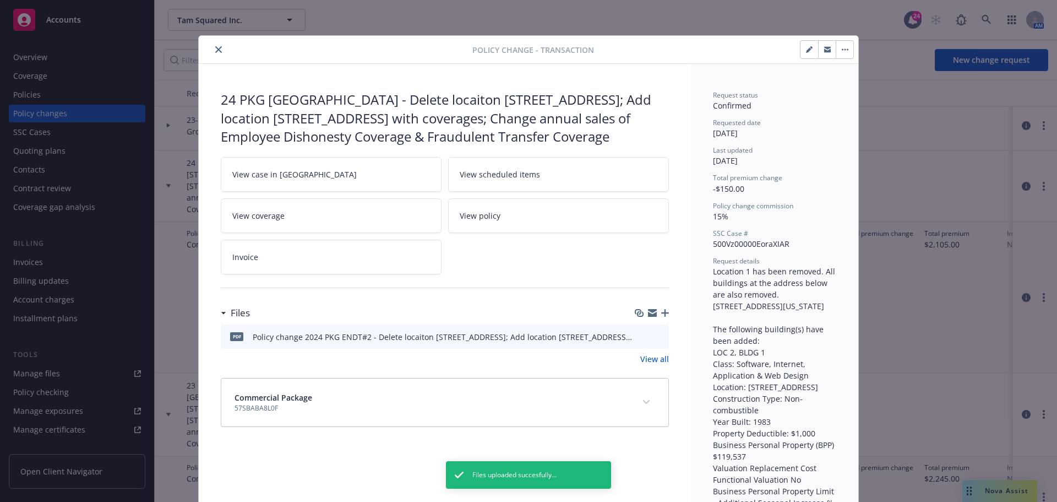
scroll to position [33, 0]
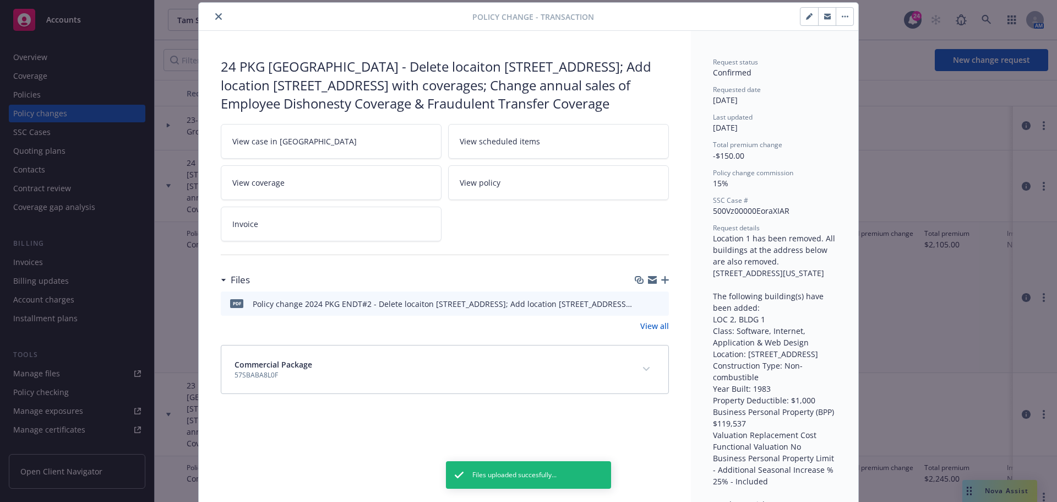
click at [661, 282] on icon "button" at bounding box center [665, 280] width 8 height 8
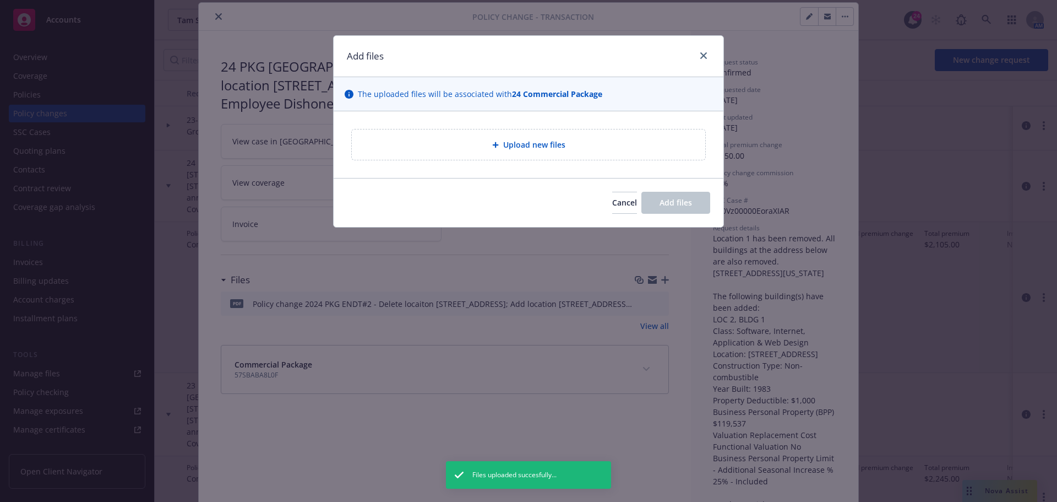
type textarea "x"
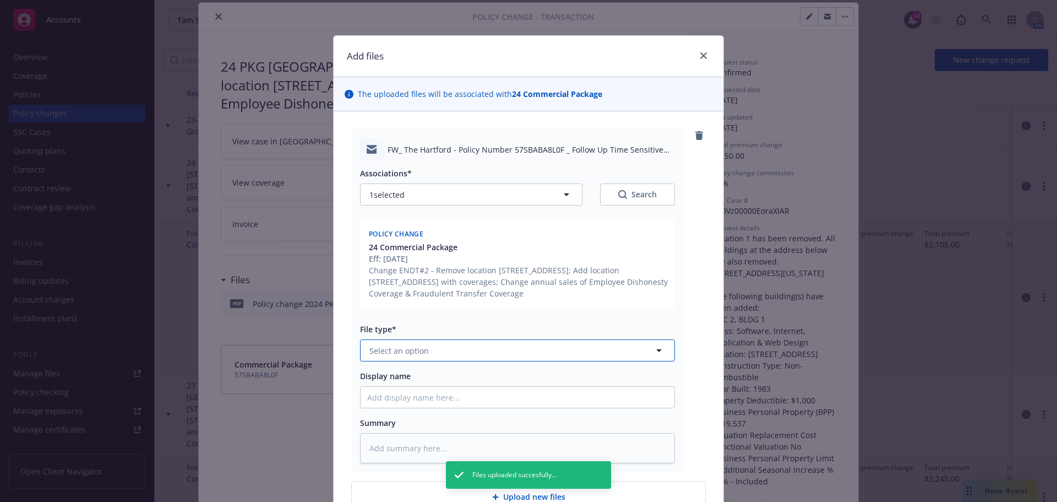
click at [445, 353] on button "Select an option" at bounding box center [517, 350] width 315 height 22
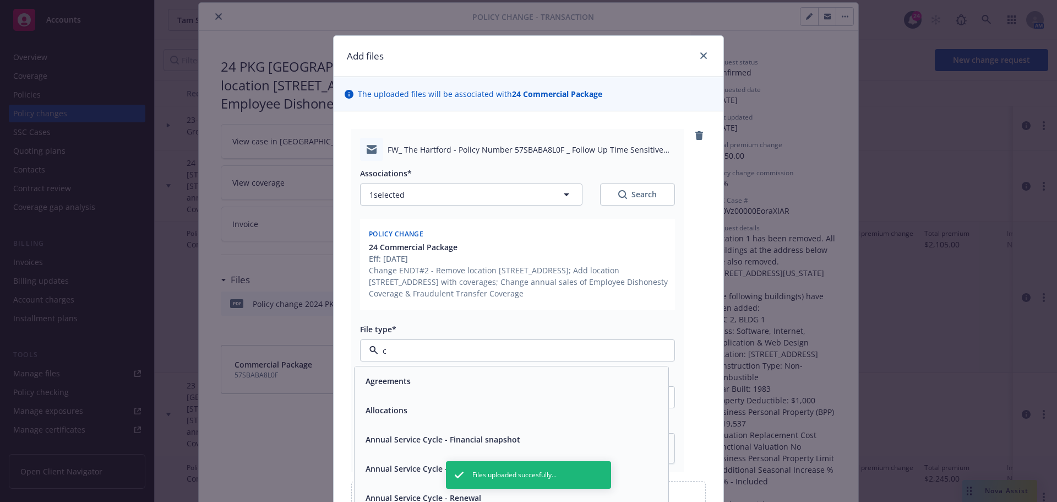
type input "ch"
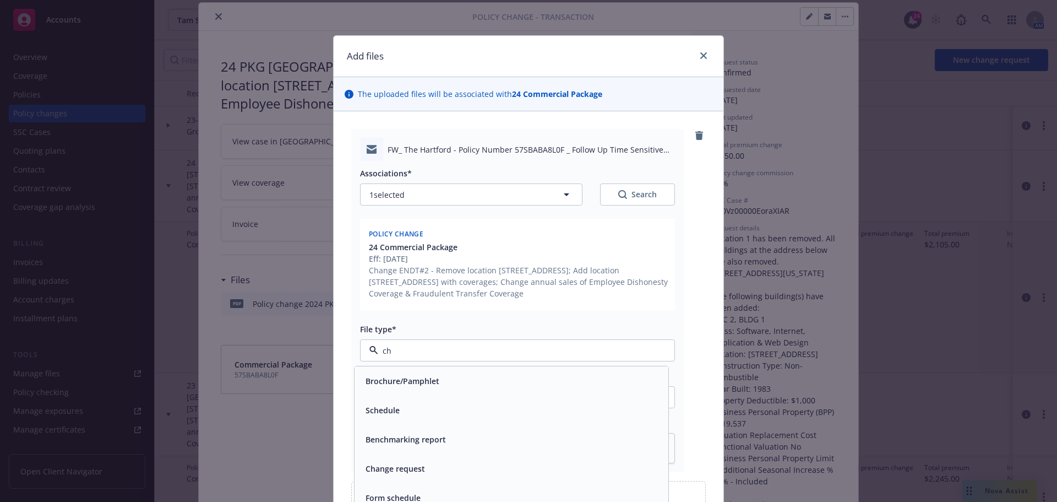
type textarea "x"
type input "chan"
click at [436, 386] on div "Change request" at bounding box center [511, 381] width 301 height 16
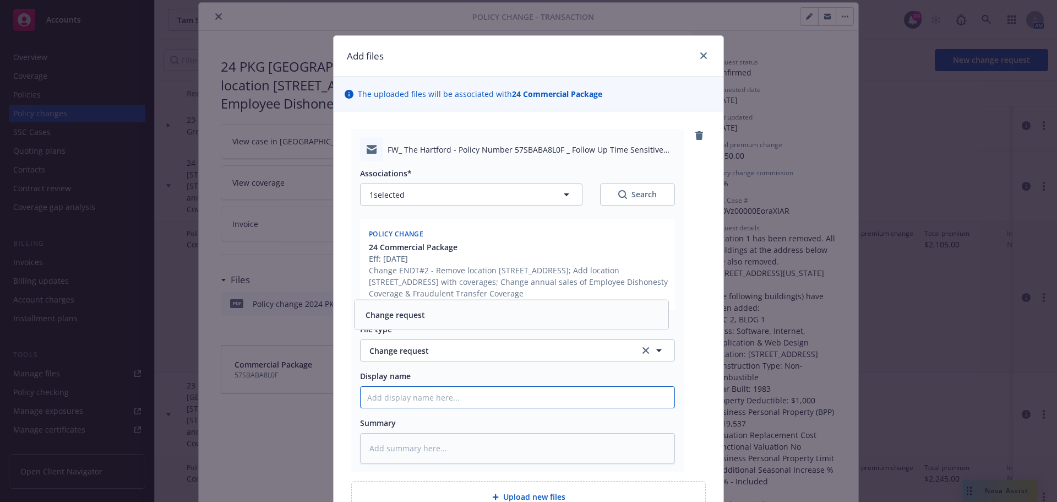
click at [429, 399] on input "Display name" at bounding box center [518, 397] width 314 height 21
click at [431, 269] on div "Change ENDT#2 - Remove location [STREET_ADDRESS]; Add location [STREET_ADDRESS]…" at bounding box center [519, 281] width 300 height 35
drag, startPoint x: 428, startPoint y: 271, endPoint x: 474, endPoint y: 297, distance: 52.5
click at [474, 297] on div "Change ENDT#2 - Remove location [STREET_ADDRESS]; Add location [STREET_ADDRESS]…" at bounding box center [519, 281] width 300 height 35
copy div "Remove location [STREET_ADDRESS]; Add location [STREET_ADDRESS] with coverages;…"
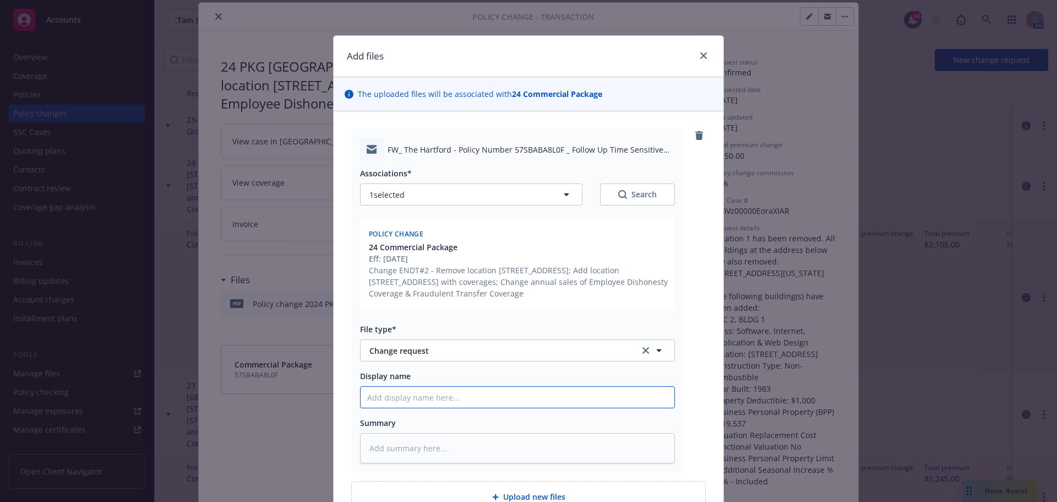
click at [453, 398] on input "Display name" at bounding box center [518, 397] width 314 height 21
type textarea "x"
type input "1"
type textarea "x"
type input "10"
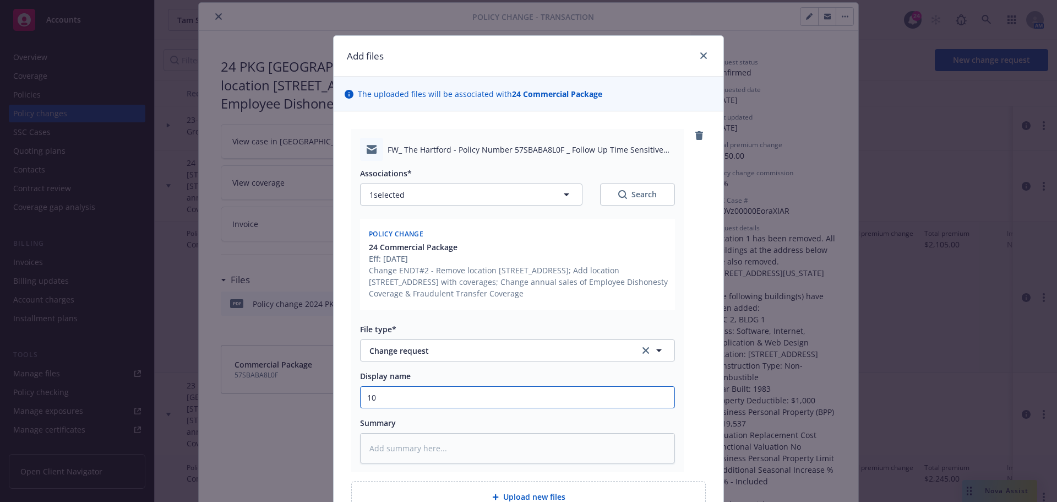
type textarea "x"
type input "10/"
type textarea "x"
type input "10/1"
type textarea "x"
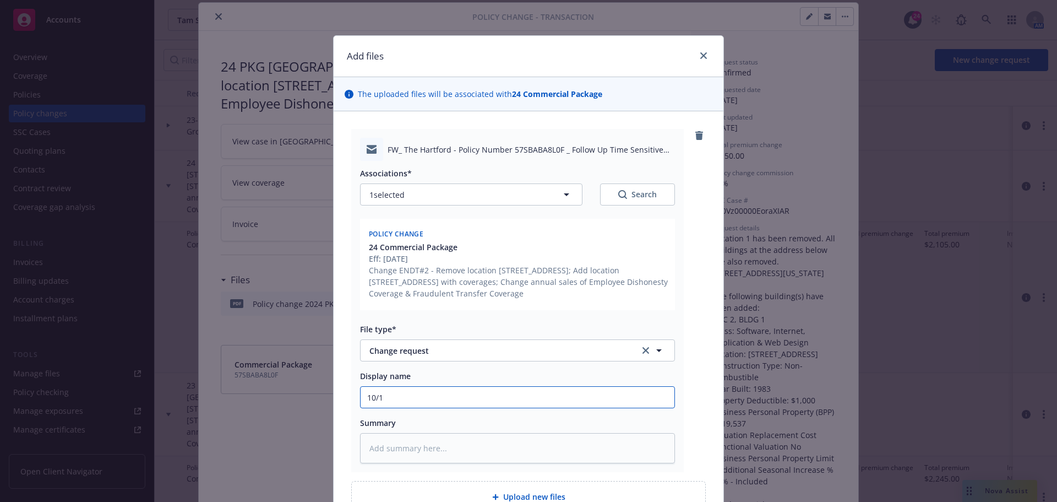
type input "10/15"
type textarea "x"
type input "10/15/"
type textarea "x"
type input "10/15/2"
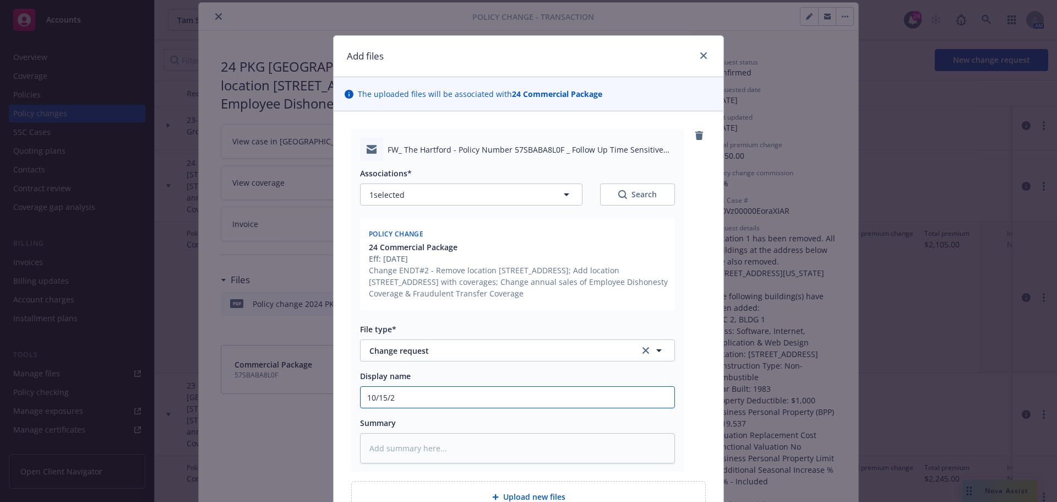
type textarea "x"
type input "[DATE]"
type textarea "x"
type input "[DATE]"
paste input "Remove location [STREET_ADDRESS]; Add location [STREET_ADDRESS] with coverages;…"
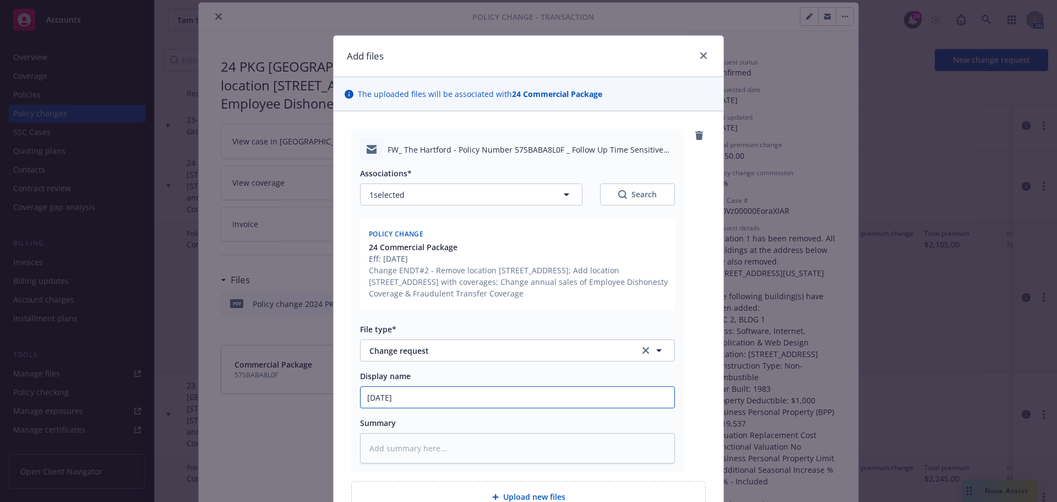
type textarea "x"
type input "[DATE] Remove location [STREET_ADDRESS]; Add location [STREET_ADDRESS] with cov…"
drag, startPoint x: 418, startPoint y: 400, endPoint x: 294, endPoint y: 393, distance: 124.1
click at [294, 393] on div "Add files The uploaded files will be associated with 24 Commercial Package FW_ …" at bounding box center [528, 251] width 1057 height 502
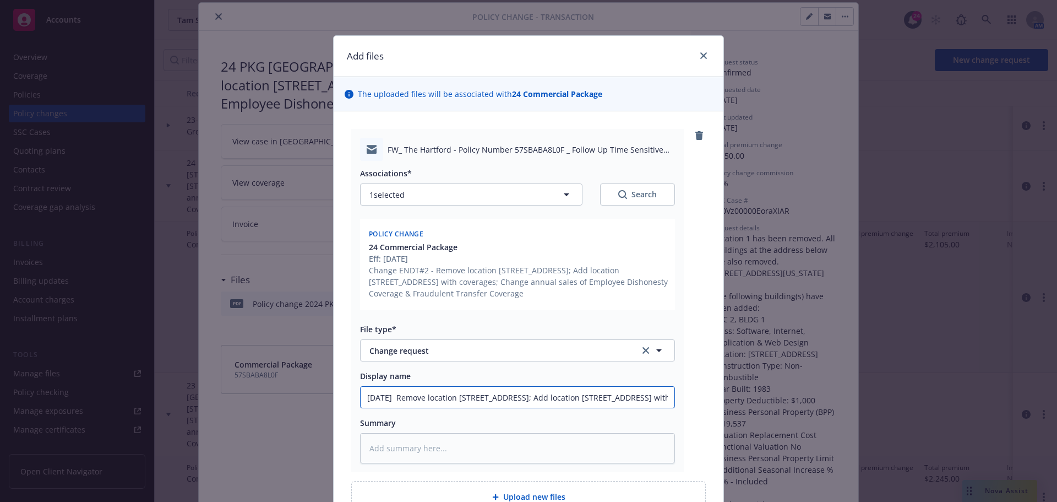
click at [437, 404] on input "[DATE] Remove location [STREET_ADDRESS]; Add location [STREET_ADDRESS] with cov…" at bounding box center [518, 397] width 314 height 21
click at [403, 396] on input "[DATE] Remove location [STREET_ADDRESS]; Add location [STREET_ADDRESS] with cov…" at bounding box center [518, 397] width 314 height 21
click at [400, 398] on input "[DATE] Remove location [STREET_ADDRESS]; Add location [STREET_ADDRESS] with cov…" at bounding box center [518, 397] width 314 height 21
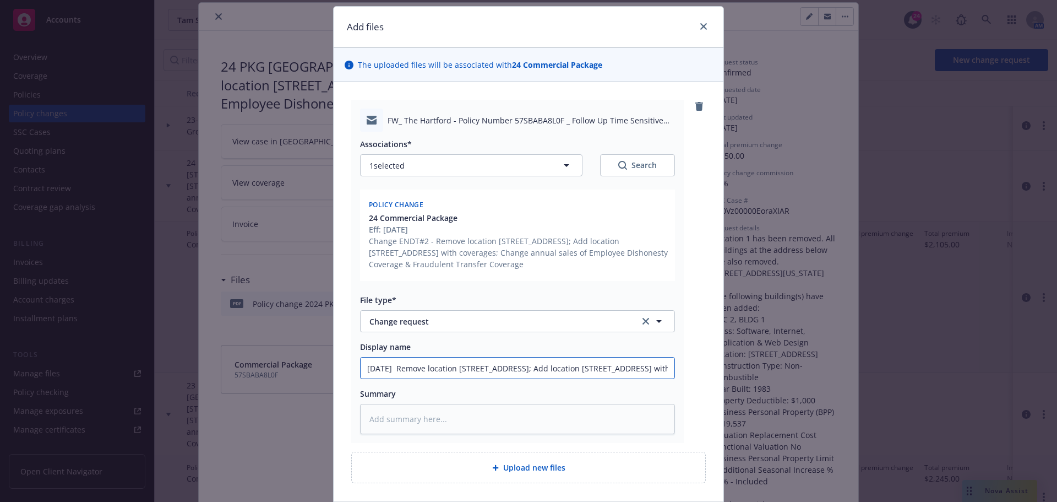
scroll to position [55, 0]
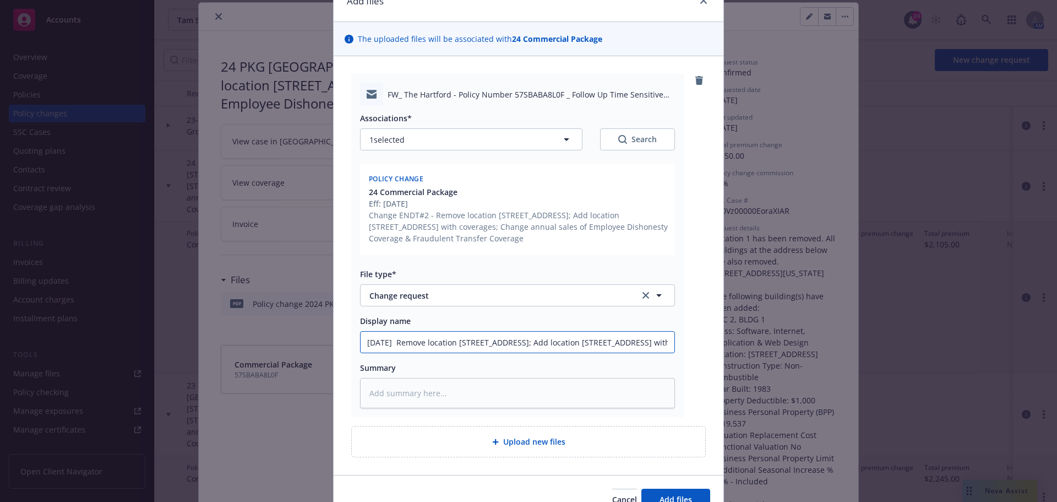
click at [366, 341] on input "[DATE] Remove location [STREET_ADDRESS]; Add location [STREET_ADDRESS] with cov…" at bounding box center [518, 341] width 314 height 21
type textarea "x"
type input "E10/15/24 Remove location [STREET_ADDRESS]; Add location [STREET_ADDRESS] with …"
type textarea "x"
type input "EF10/15/24 Remove location [STREET_ADDRESS]; Add location [STREET_ADDRESS] with…"
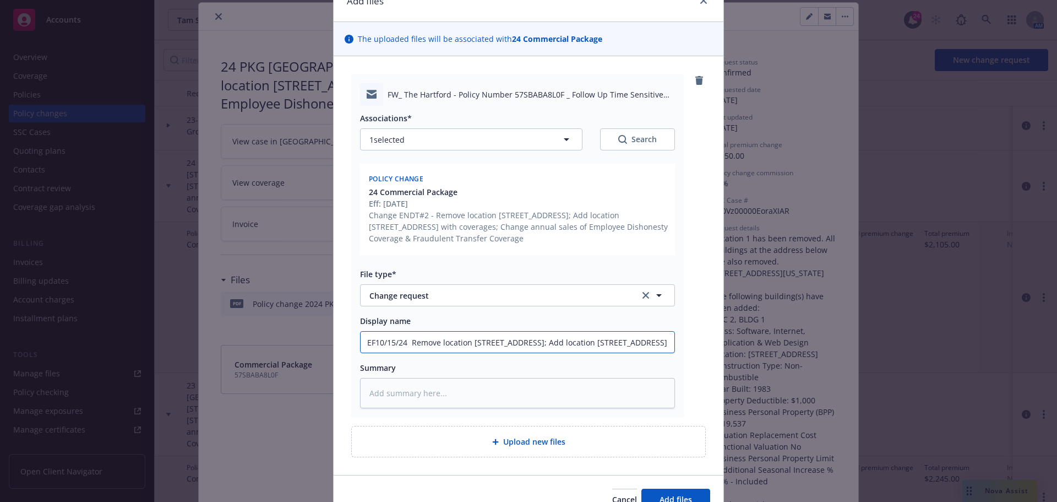
type textarea "x"
type input "EFF10/15/24 Remove location [STREET_ADDRESS]; Add location [STREET_ADDRESS] wit…"
type textarea "x"
drag, startPoint x: 404, startPoint y: 343, endPoint x: 464, endPoint y: 338, distance: 60.8
click at [464, 338] on input "EFF [DATE] Remove location [STREET_ADDRESS]; Add location [STREET_ADDRESS] with…" at bounding box center [518, 341] width 314 height 21
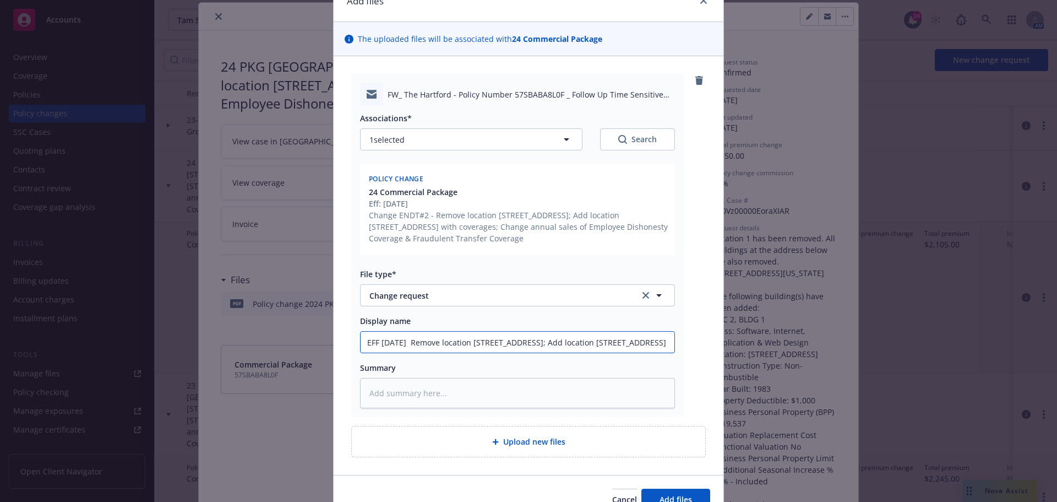
click at [464, 338] on input "EFF [DATE] Remove location [STREET_ADDRESS]; Add location [STREET_ADDRESS] with…" at bounding box center [518, 341] width 314 height 21
drag, startPoint x: 403, startPoint y: 340, endPoint x: 354, endPoint y: 349, distance: 50.3
click at [354, 349] on div "FW_ The Hartford - Policy Number 57SBABA8L0F _ Follow Up Time Sensitive Request…" at bounding box center [517, 245] width 333 height 343
click at [368, 340] on input "EFF [DATE] Remove location [STREET_ADDRESS]; Add location [STREET_ADDRESS] with…" at bounding box center [518, 341] width 314 height 21
click at [405, 340] on input "EFF [DATE] Remove location [STREET_ADDRESS]; Add location [STREET_ADDRESS] with…" at bounding box center [518, 341] width 314 height 21
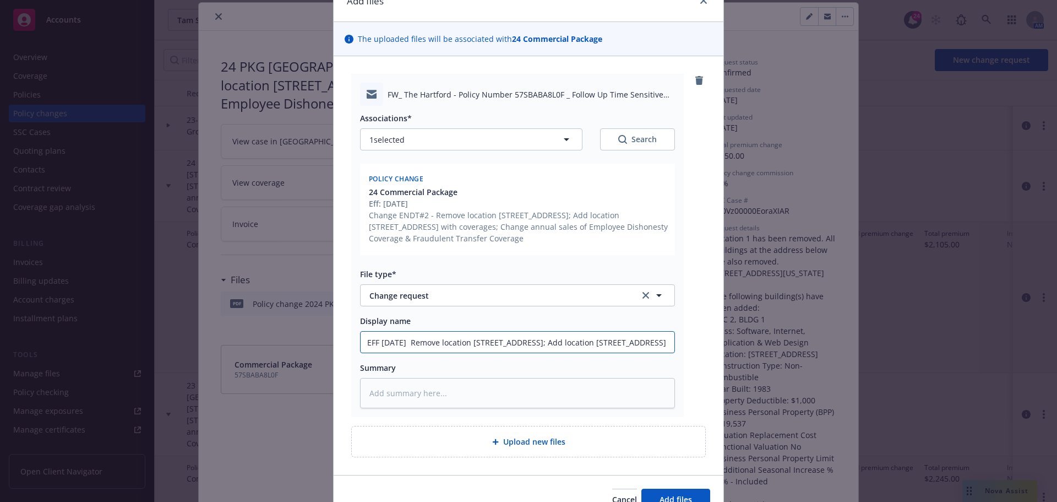
click at [412, 340] on input "EFF [DATE] Remove location [STREET_ADDRESS]; Add location [STREET_ADDRESS] with…" at bounding box center [518, 341] width 314 height 21
type input "EFF [DATE] Remove location [STREET_ADDRESS]; Add location [STREET_ADDRESS] with…"
drag, startPoint x: 366, startPoint y: 218, endPoint x: 422, endPoint y: 214, distance: 56.3
click at [422, 214] on div "Change ENDT#2 - Remove location [STREET_ADDRESS]; Add location [STREET_ADDRESS]…" at bounding box center [519, 226] width 300 height 35
copy div "Change ENDT#2"
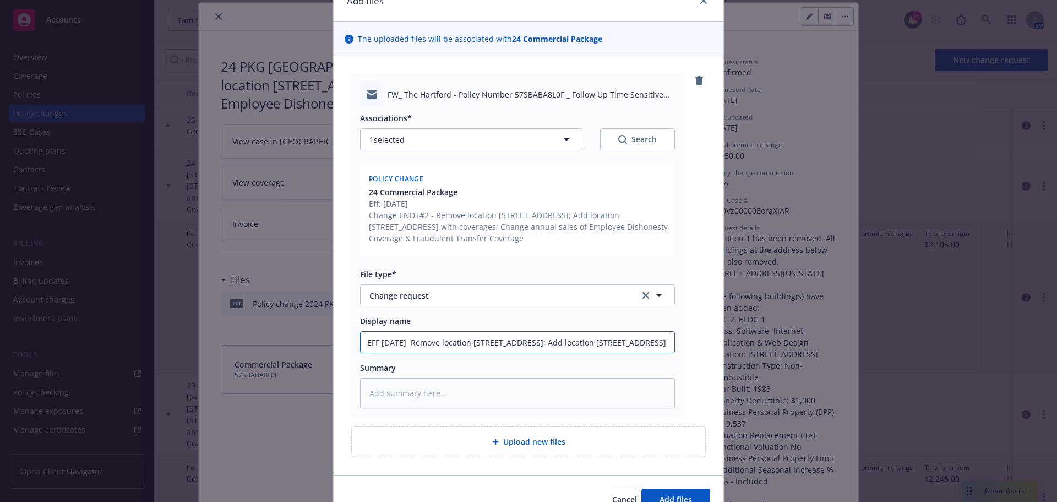
click at [412, 346] on input "EFF [DATE] Remove location [STREET_ADDRESS]; Add location [STREET_ADDRESS] with…" at bounding box center [518, 341] width 314 height 21
paste input "Change ENDT#2"
type textarea "x"
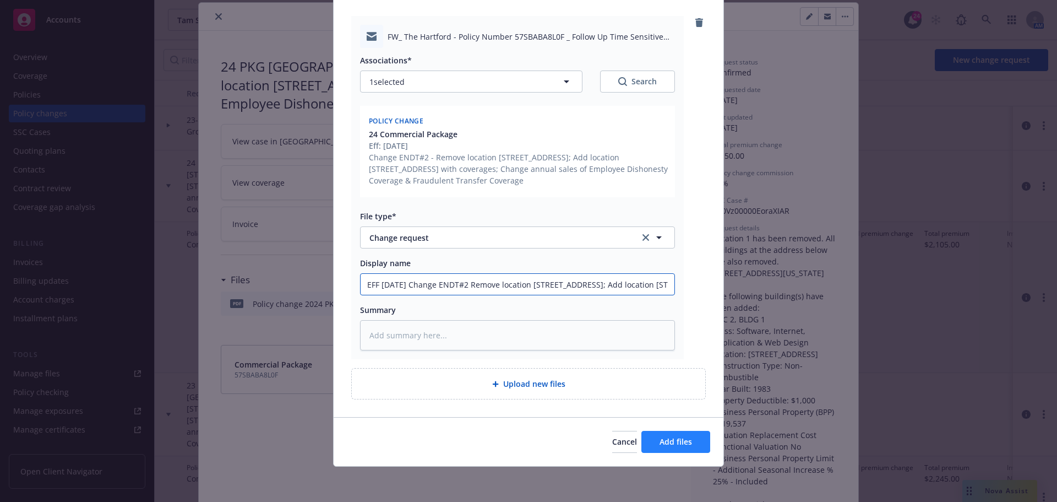
type input "EFF [DATE] Change ENDT#2 Remove location [STREET_ADDRESS]; Add location [STREET…"
click at [673, 448] on button "Add files" at bounding box center [676, 442] width 69 height 22
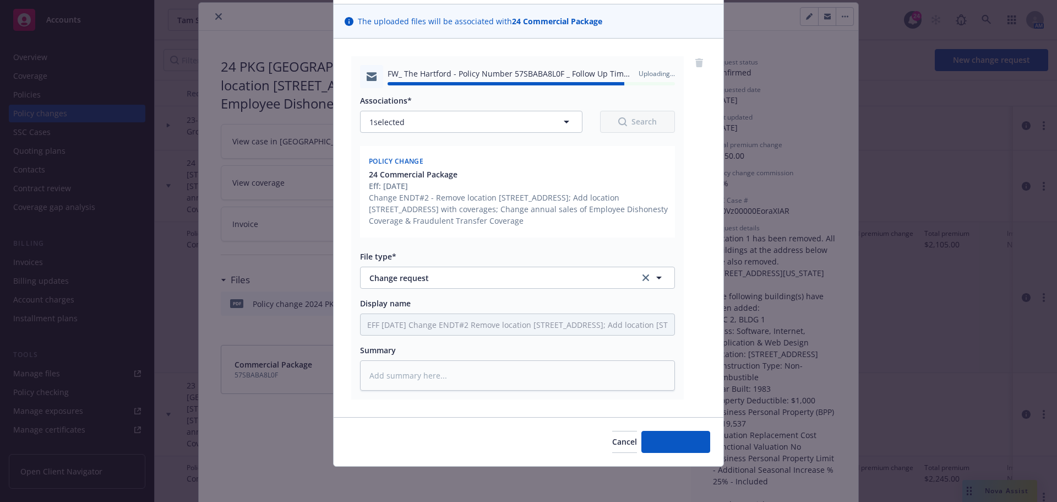
type textarea "x"
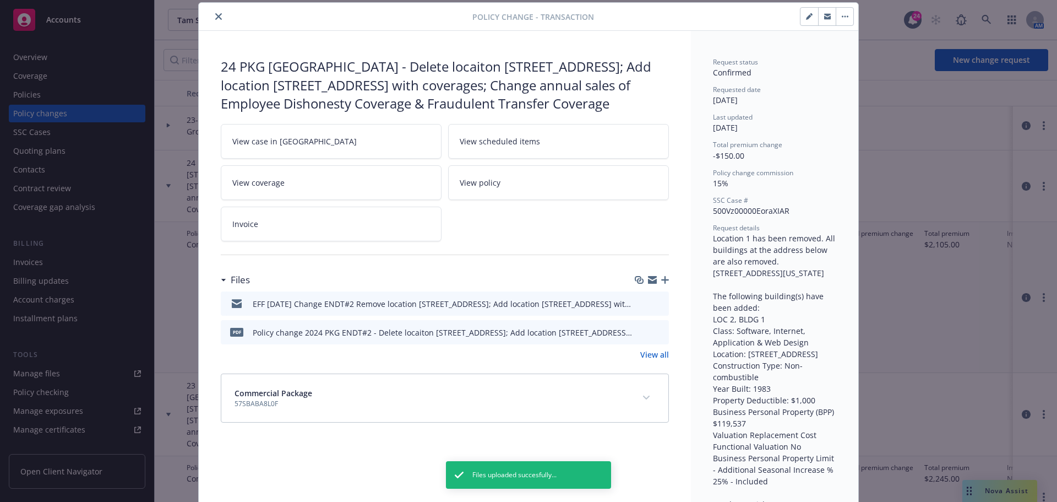
click at [205, 15] on div at bounding box center [337, 16] width 269 height 13
click at [212, 14] on button "close" at bounding box center [218, 16] width 13 height 13
